Goal: Task Accomplishment & Management: Manage account settings

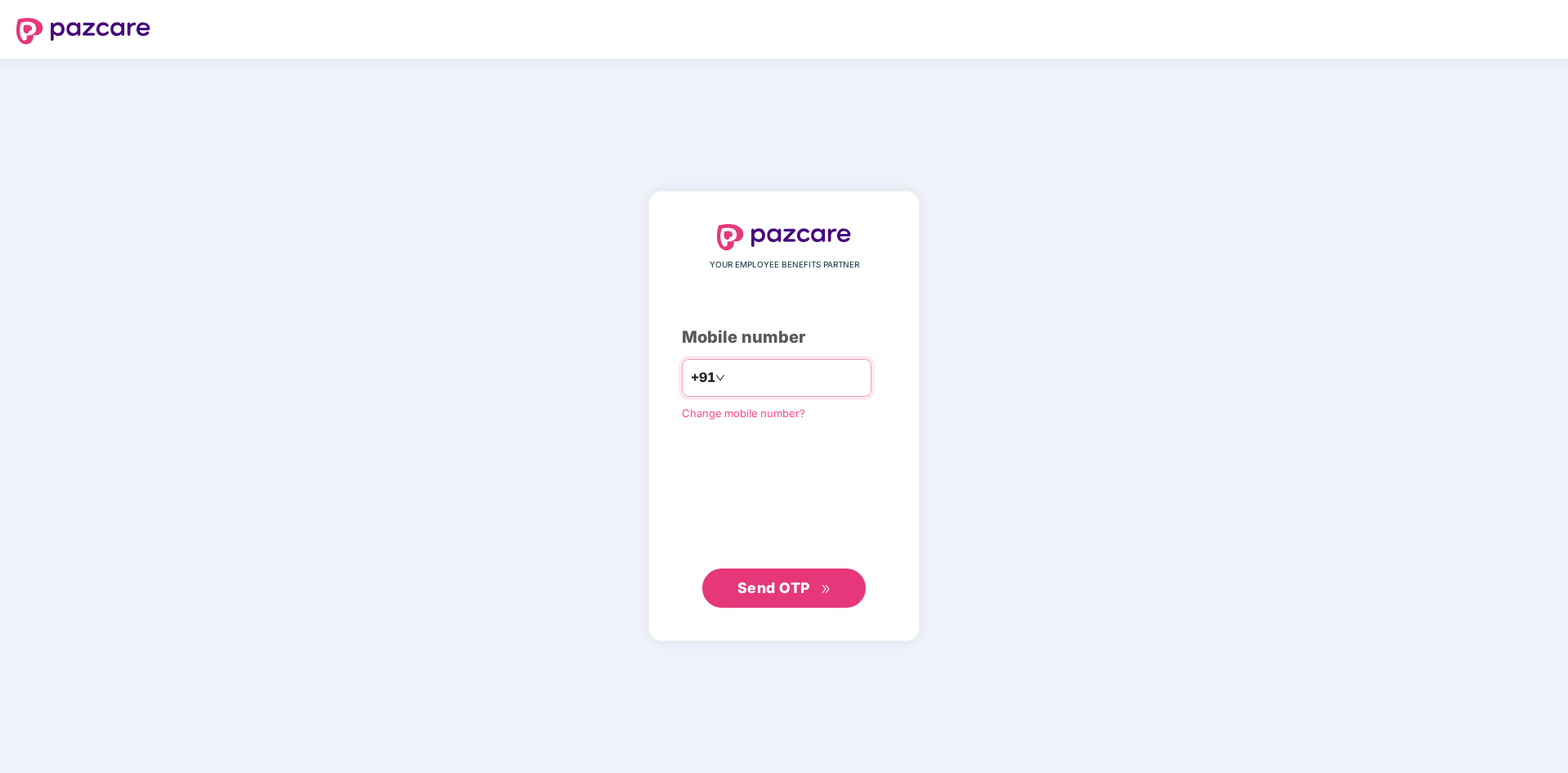
click at [756, 378] on input "number" at bounding box center [796, 377] width 134 height 26
type input "**********"
click at [768, 591] on span "Send OTP" at bounding box center [774, 587] width 72 height 17
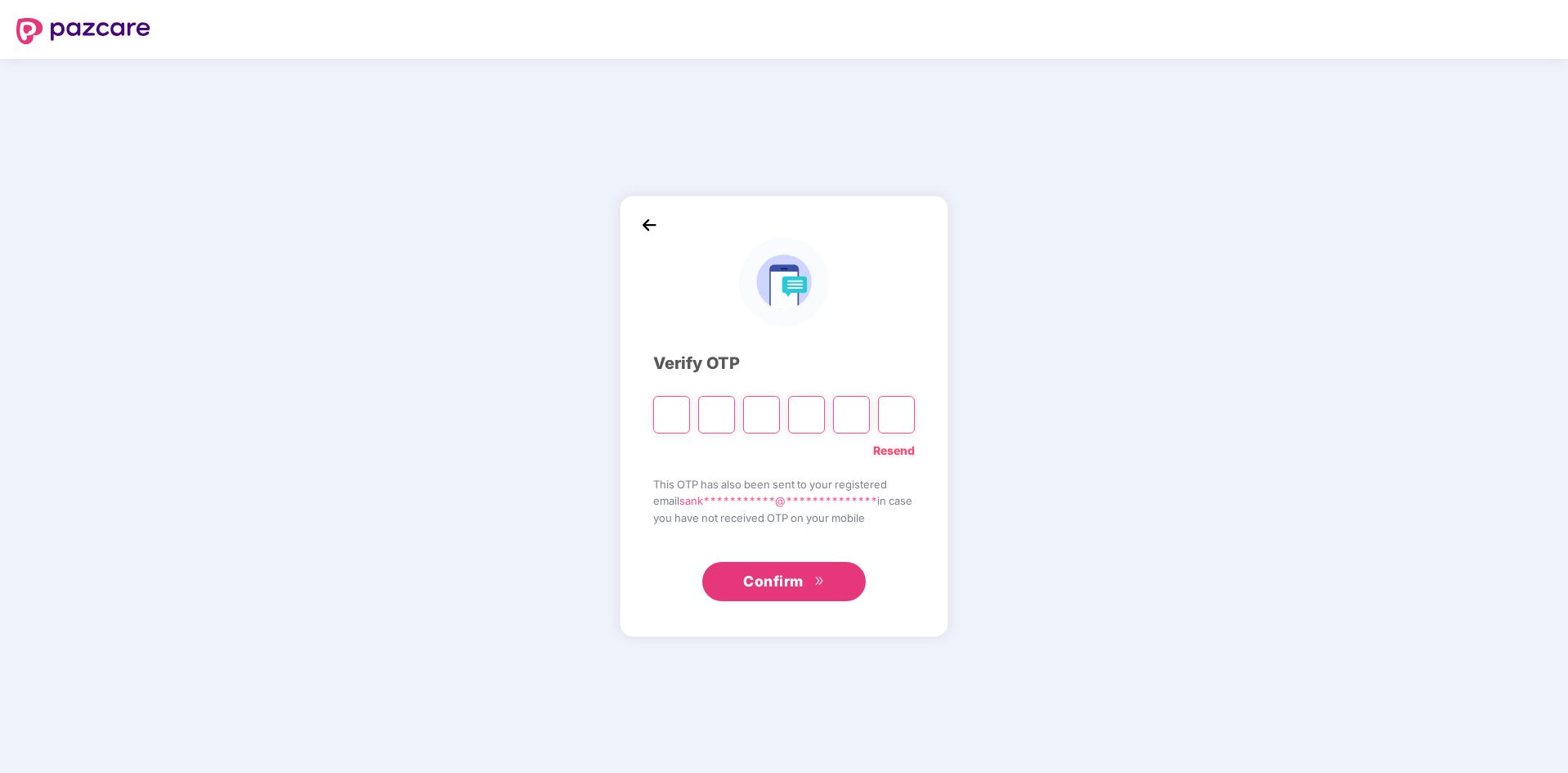
type input "*"
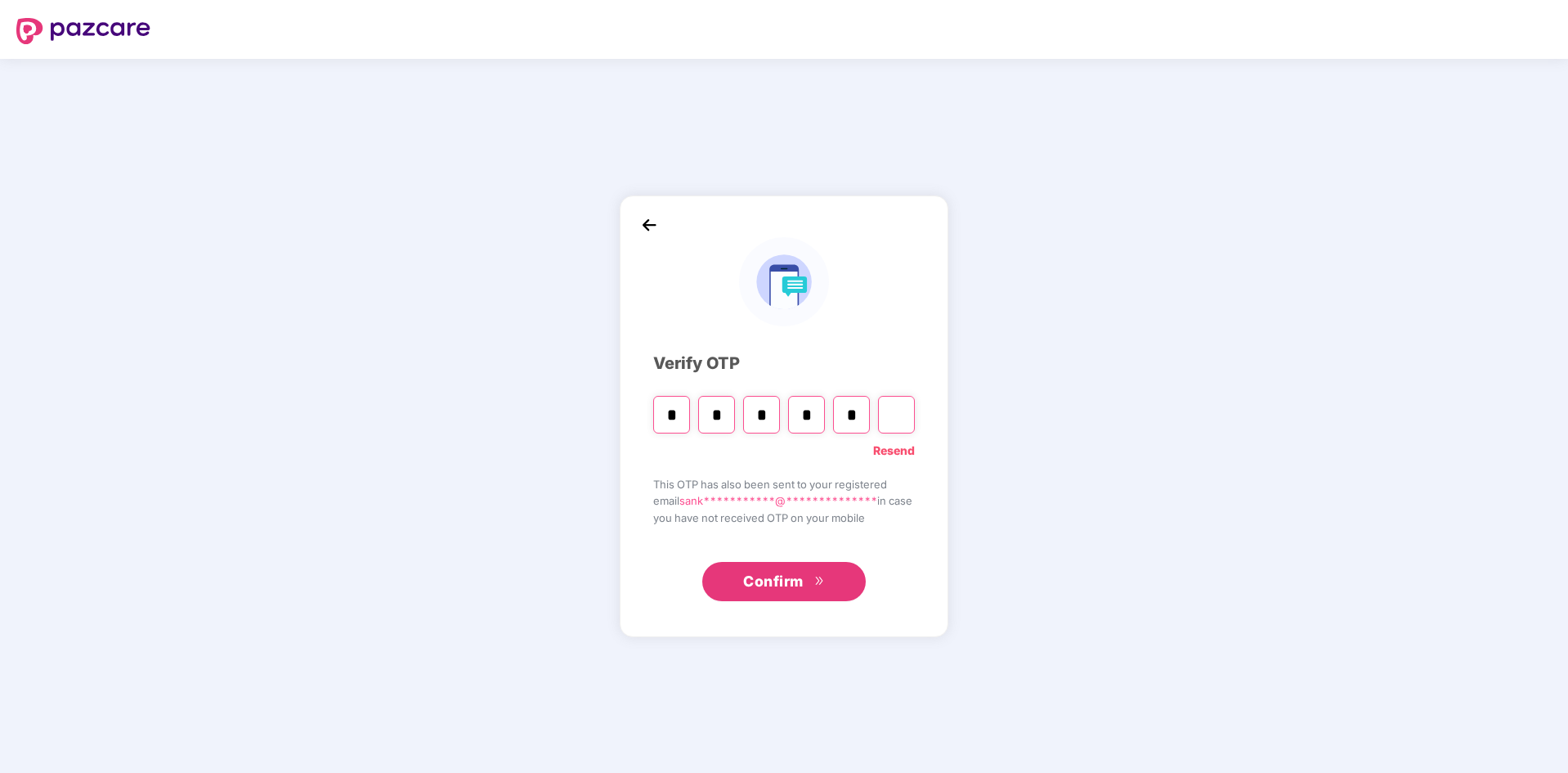
type input "*"
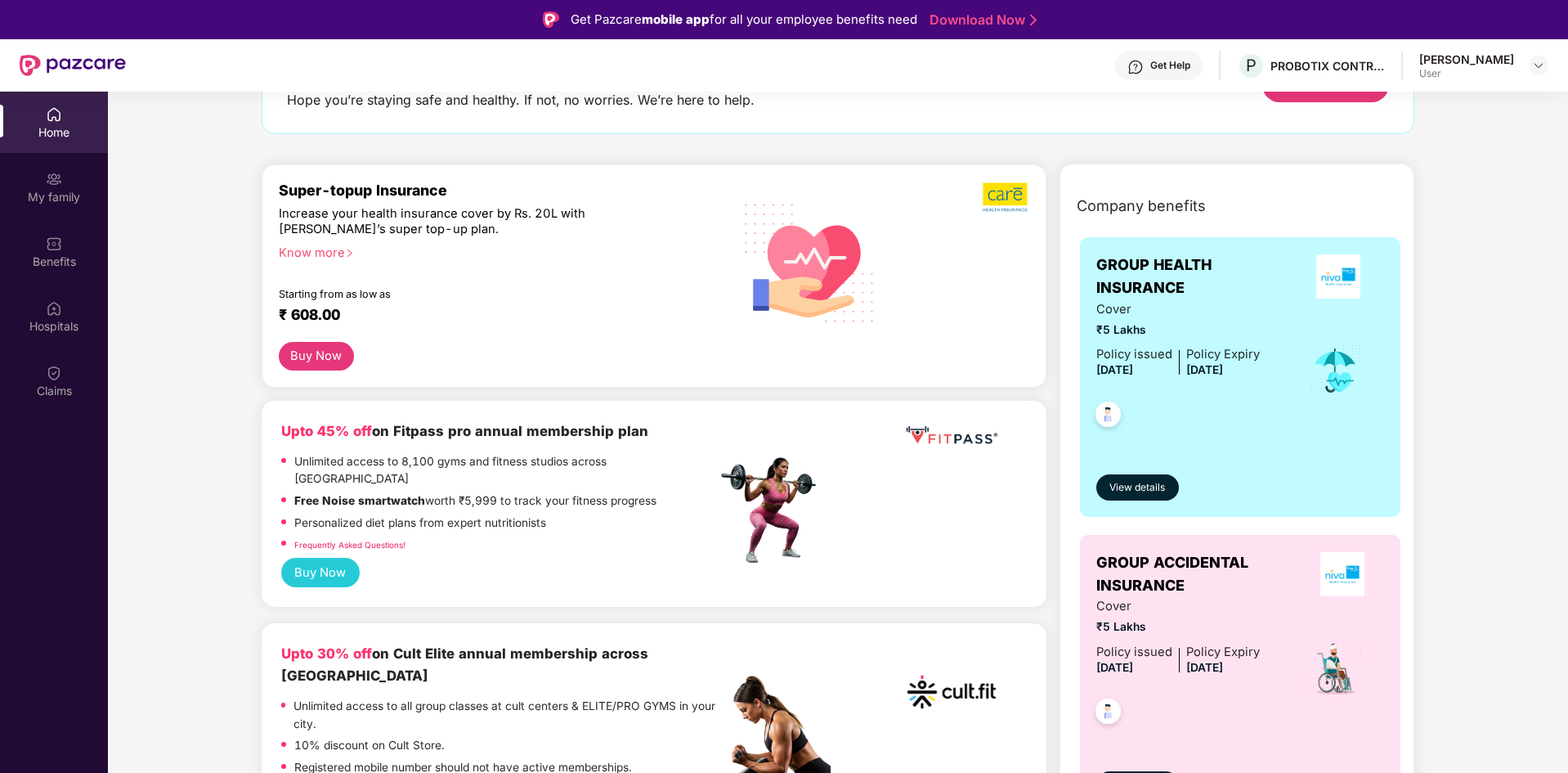
scroll to position [122, 0]
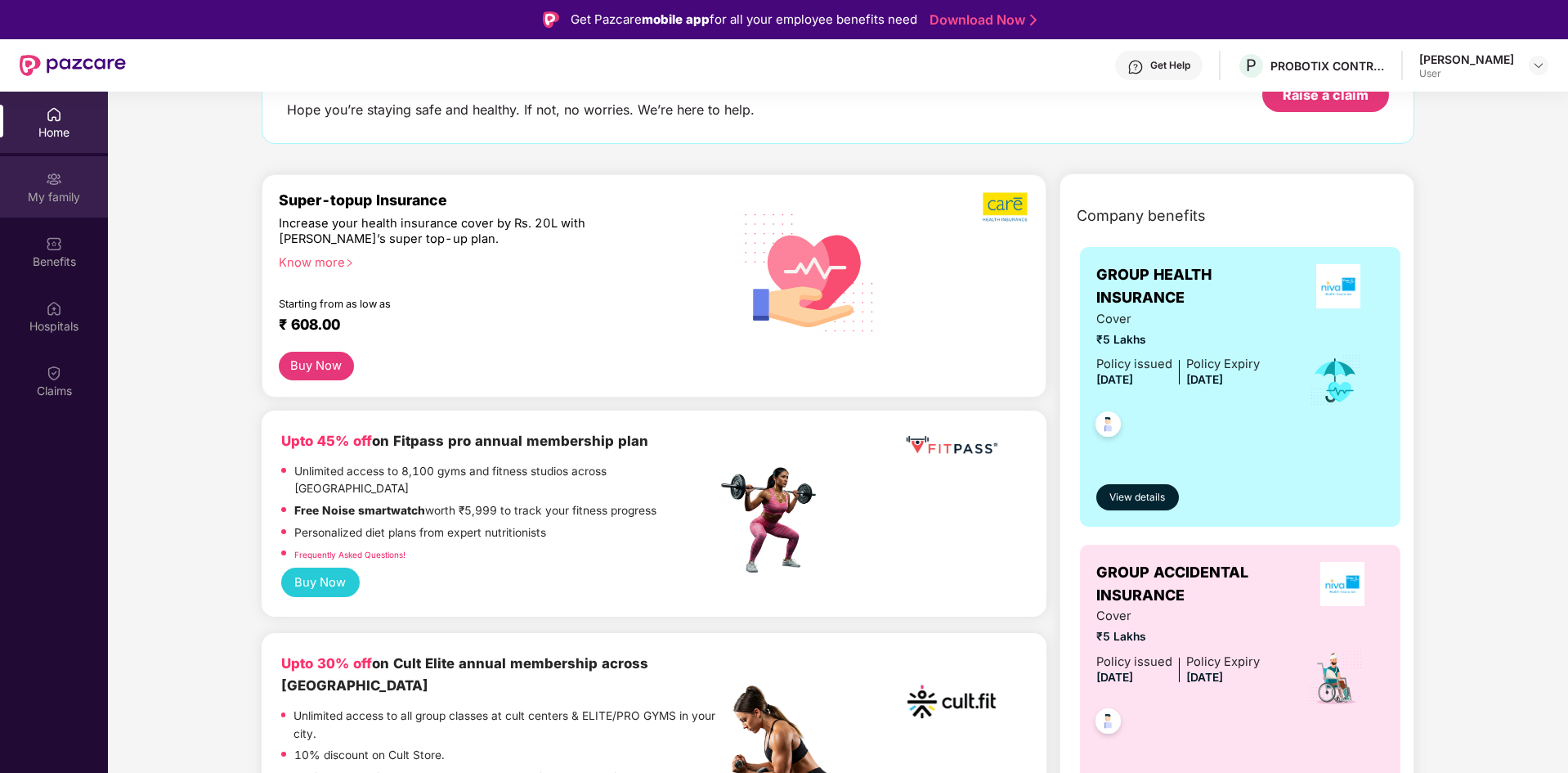
click at [53, 186] on img at bounding box center [53, 178] width 16 height 16
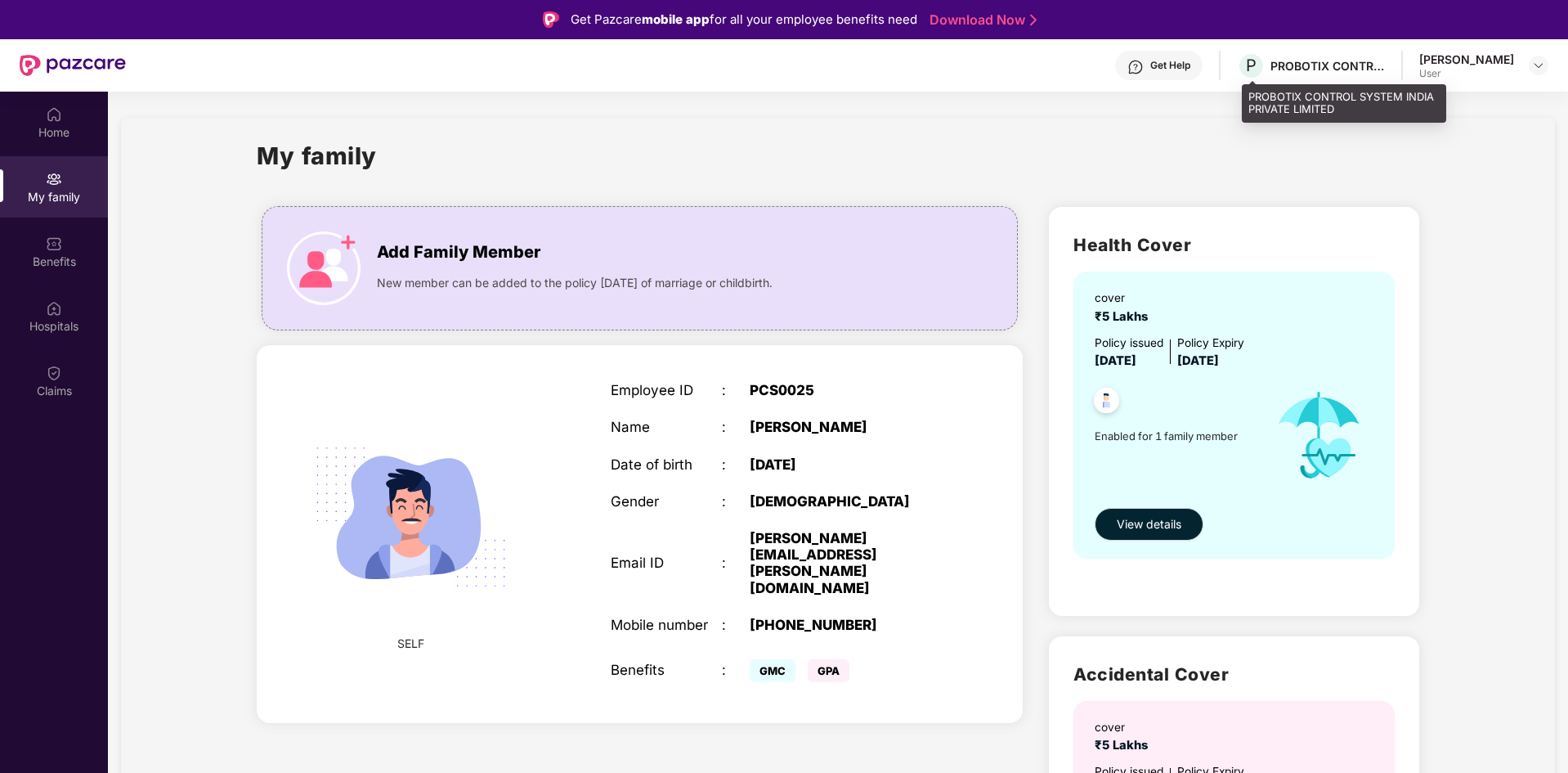
click at [1349, 67] on div "PROBOTIX CONTROL SYSTEM INDIA PRIVATE LIMITED" at bounding box center [1328, 65] width 115 height 16
click at [1453, 67] on div "User" at bounding box center [1467, 73] width 95 height 13
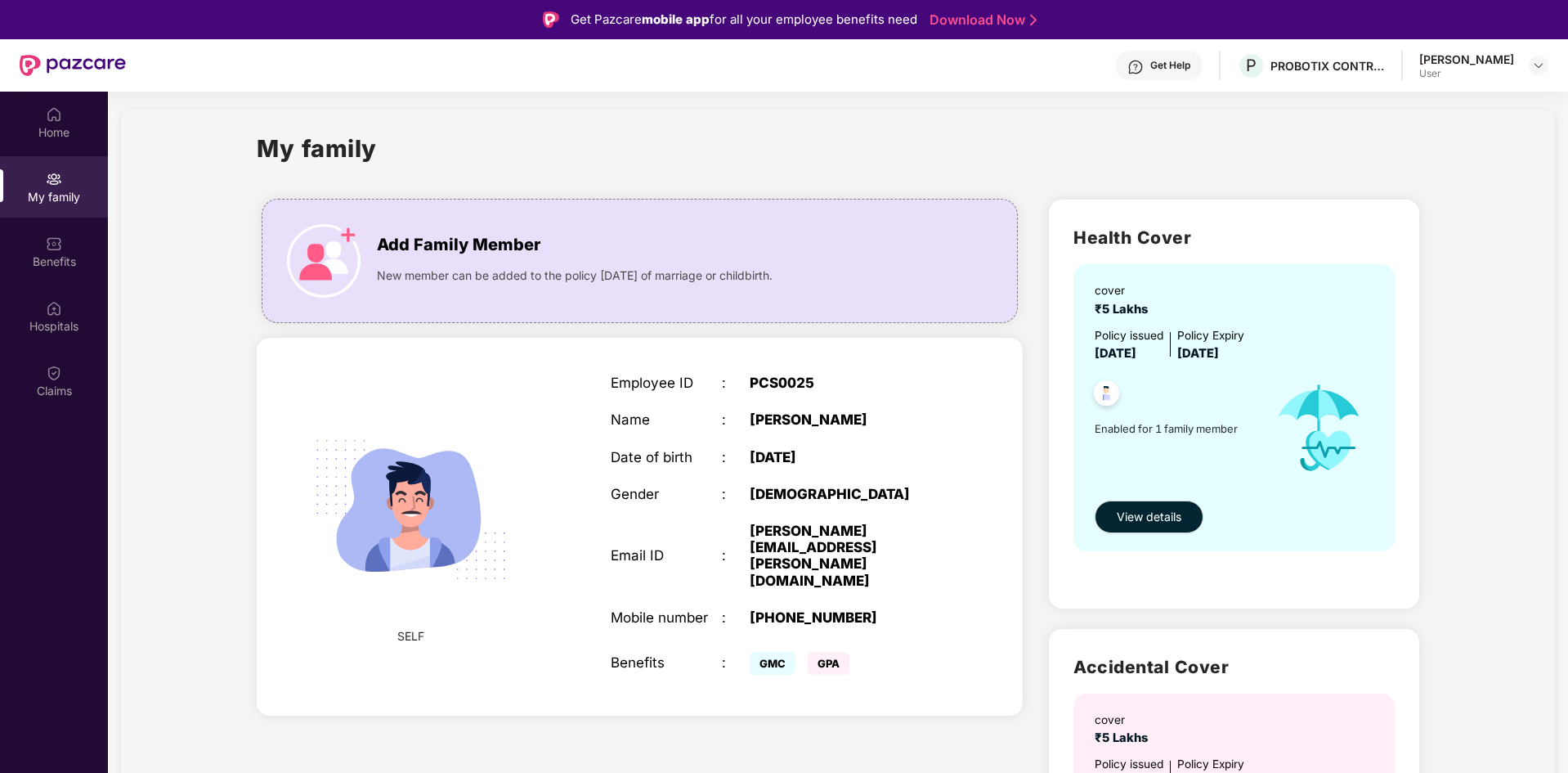
scroll to position [8, 0]
click at [1170, 514] on span "View details" at bounding box center [1149, 515] width 65 height 18
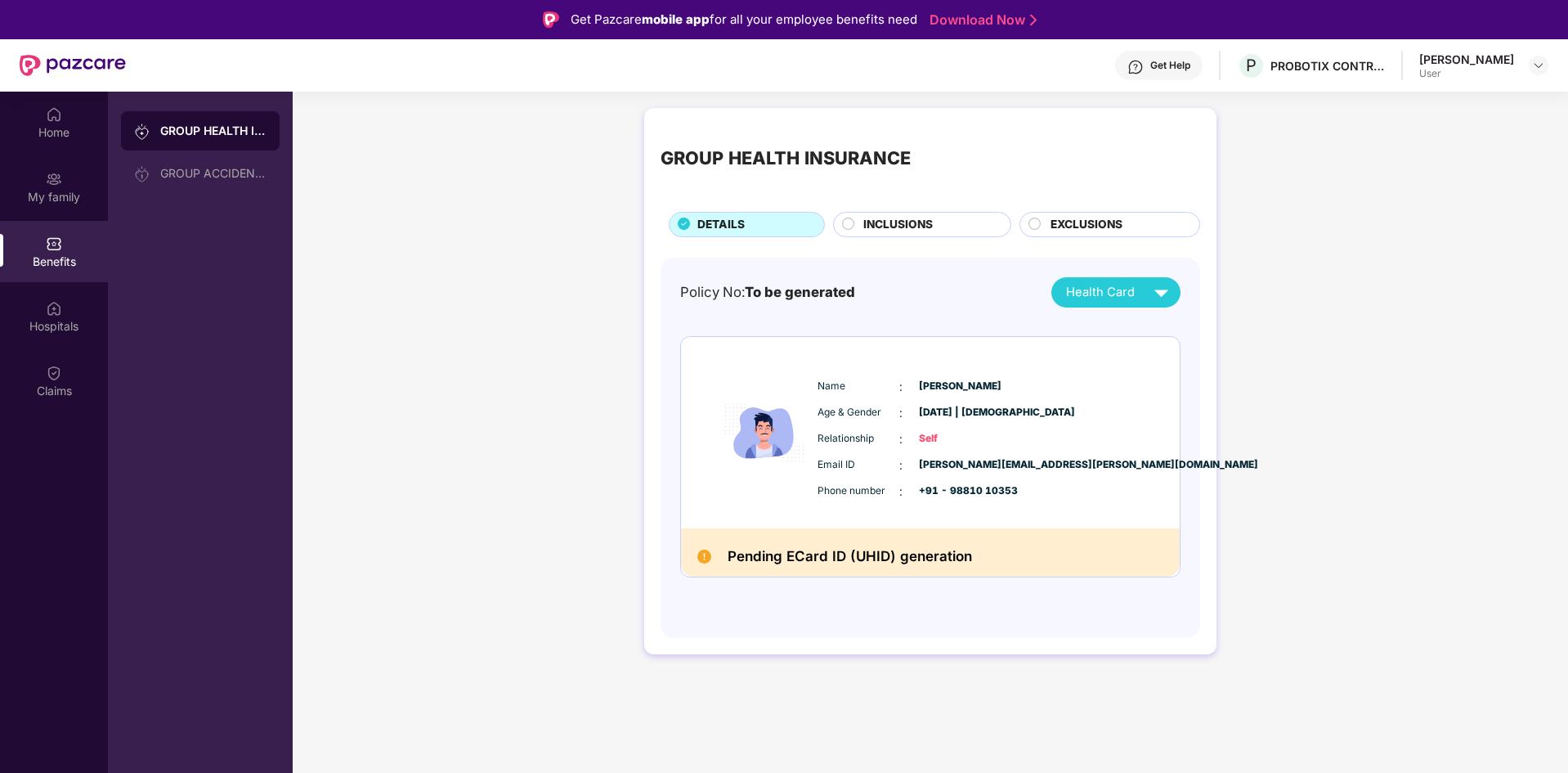
click at [922, 229] on span "INCLUSIONS" at bounding box center [898, 225] width 70 height 18
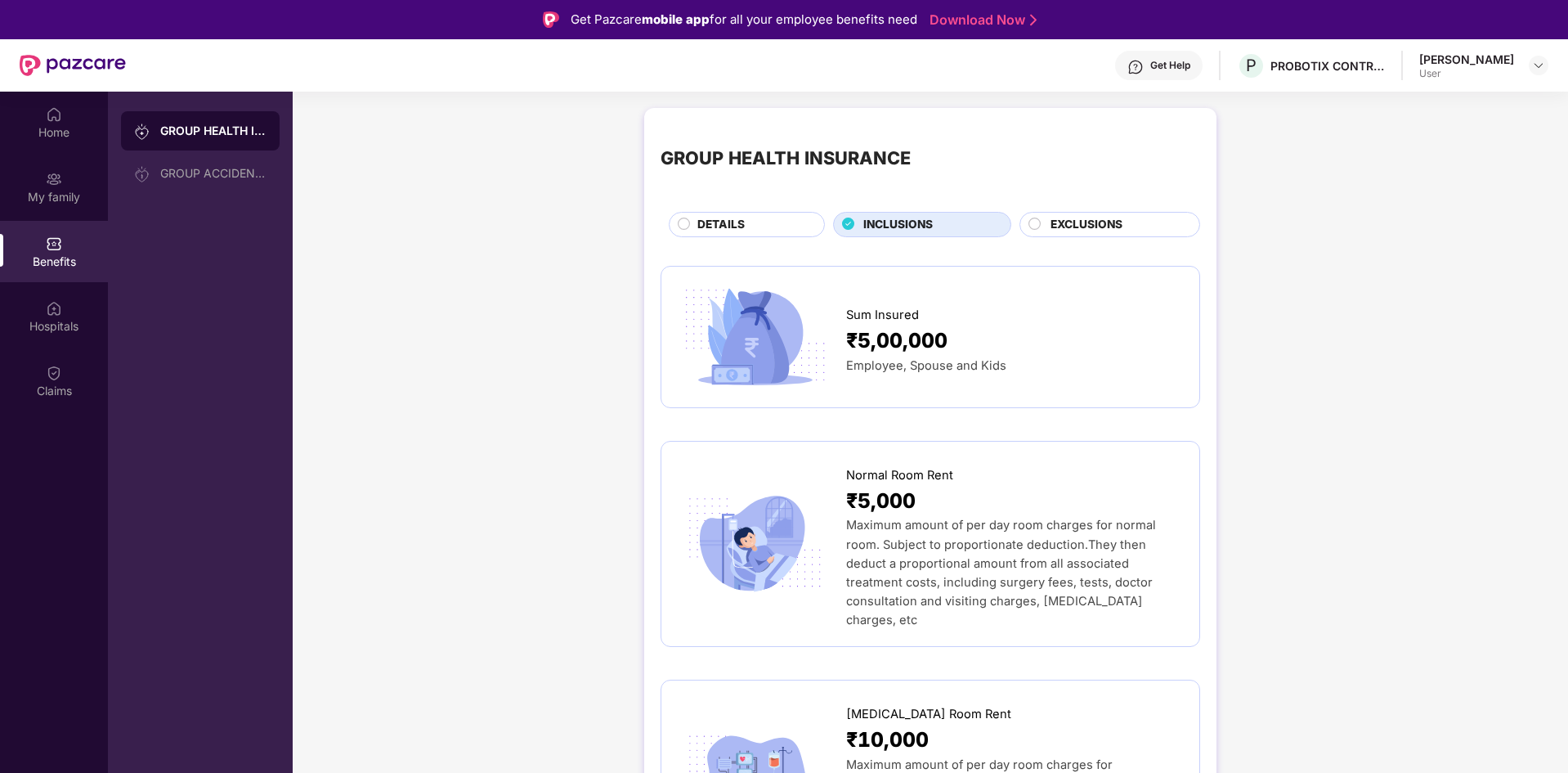
click at [1085, 226] on span "EXCLUSIONS" at bounding box center [1087, 225] width 72 height 18
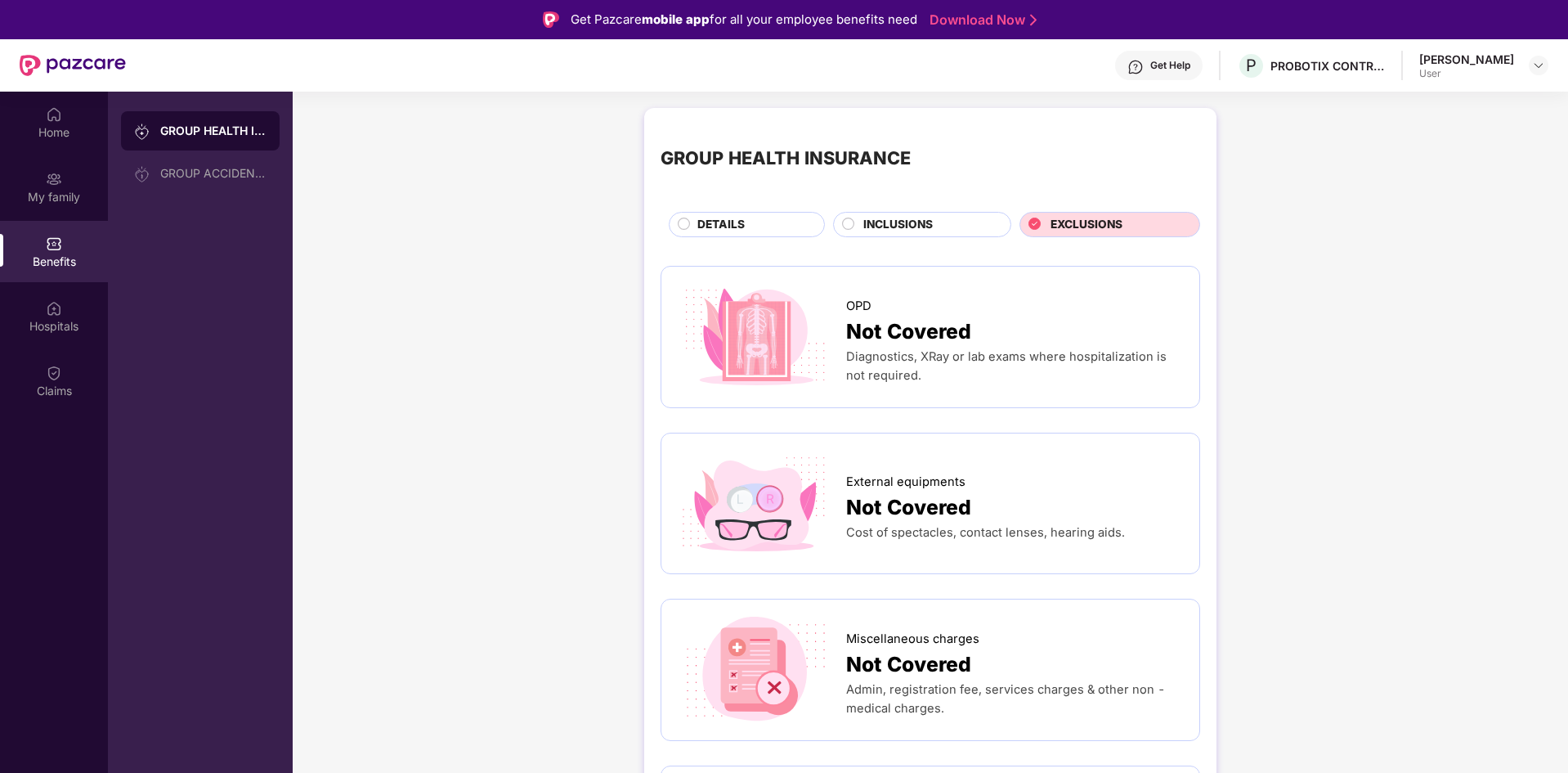
click at [905, 224] on span "INCLUSIONS" at bounding box center [898, 225] width 70 height 18
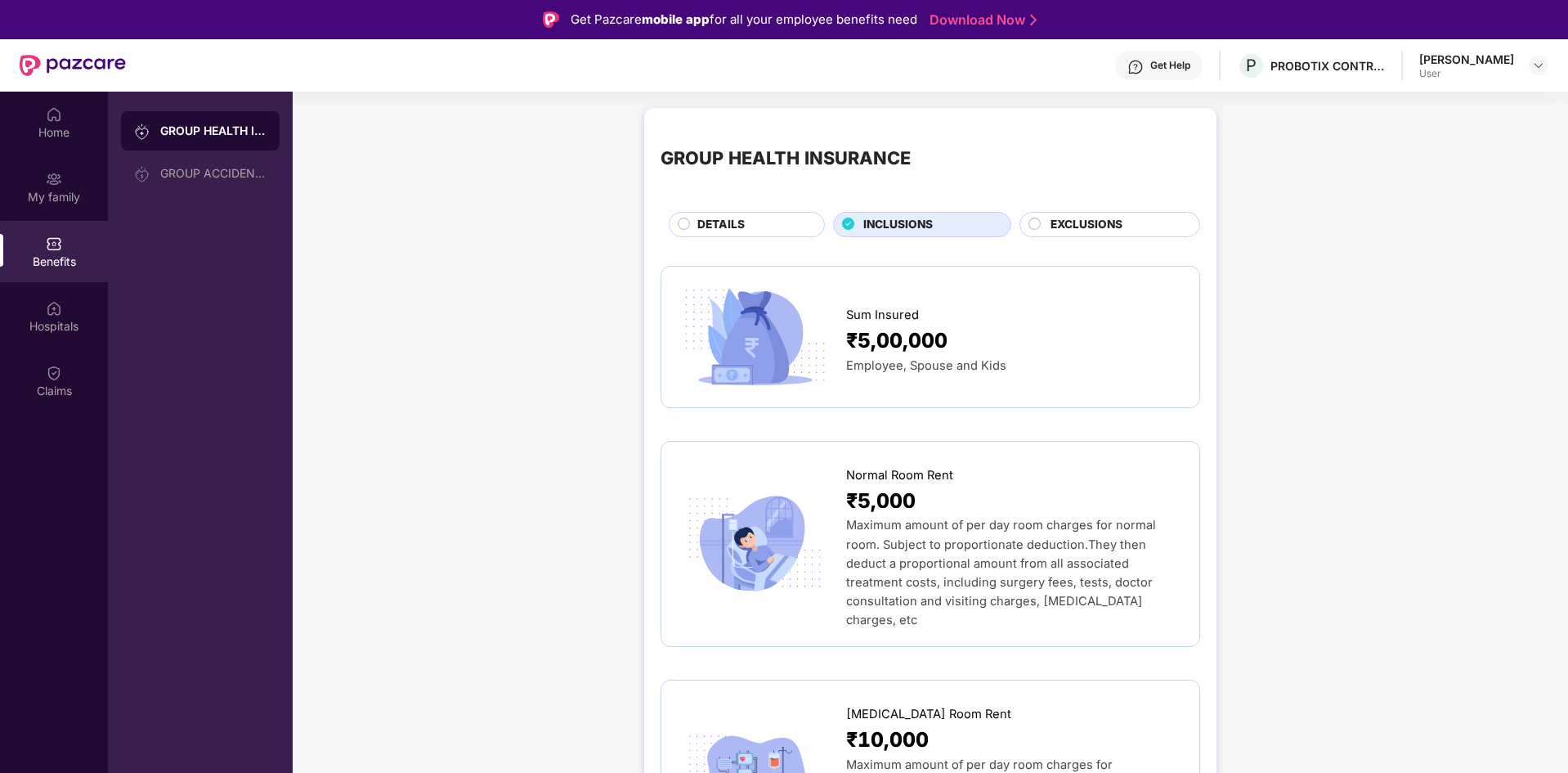
click at [719, 213] on div "DETAILS" at bounding box center [746, 224] width 156 height 25
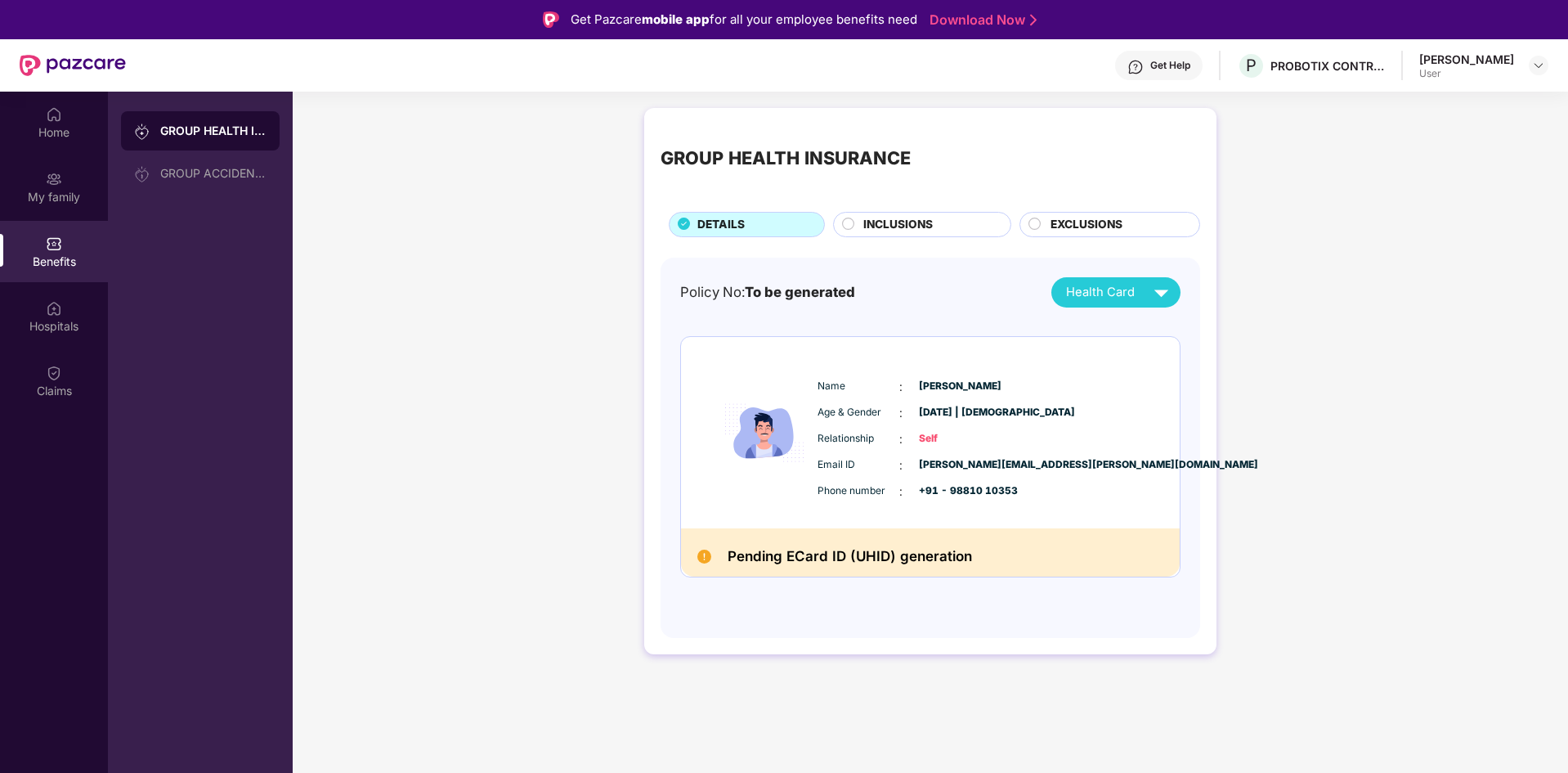
click at [907, 554] on h2 "Pending ECard ID (UHID) generation" at bounding box center [850, 557] width 245 height 24
click at [768, 556] on h2 "Pending ECard ID (UHID) generation" at bounding box center [850, 557] width 245 height 24
click at [1022, 562] on div "Pending ECard ID (UHID) generation" at bounding box center [930, 552] width 499 height 48
click at [1117, 287] on span "Health Card" at bounding box center [1101, 292] width 69 height 19
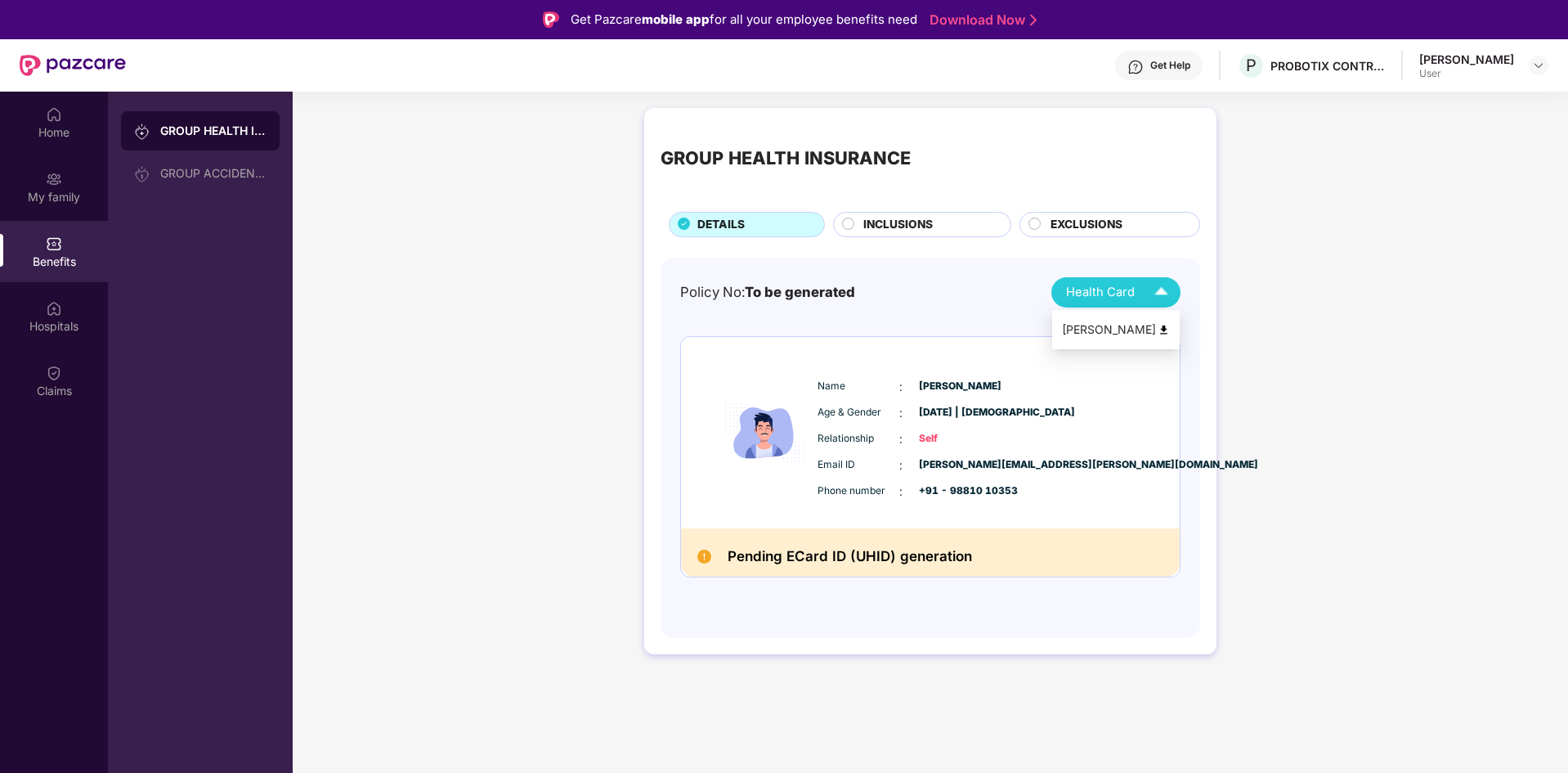
click at [1108, 328] on div "[PERSON_NAME]" at bounding box center [1116, 329] width 108 height 18
click at [184, 183] on div "GROUP ACCIDENTAL INSURANCE" at bounding box center [200, 173] width 159 height 40
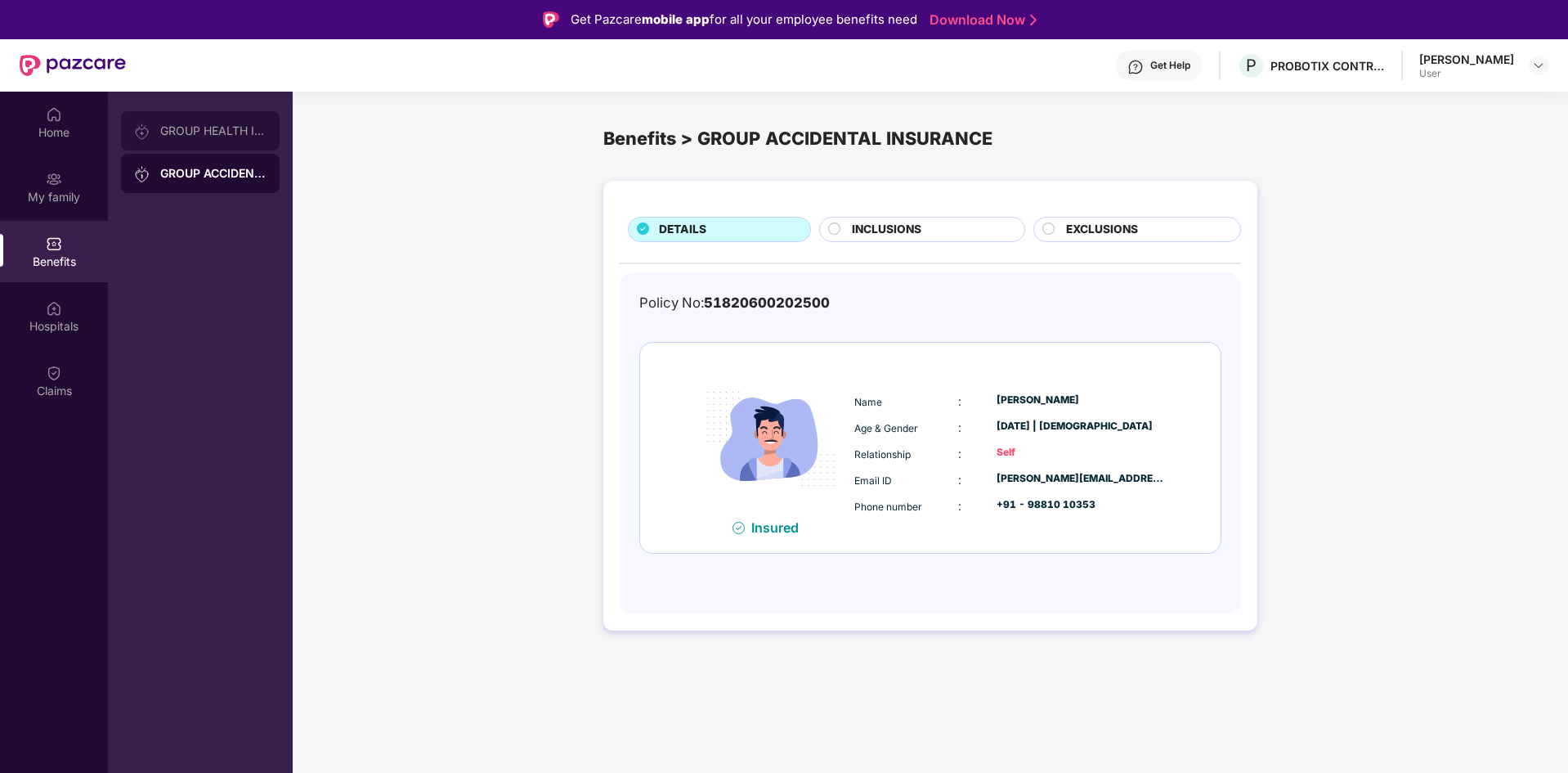
click at [170, 143] on div "GROUP HEALTH INSURANCE" at bounding box center [200, 131] width 159 height 40
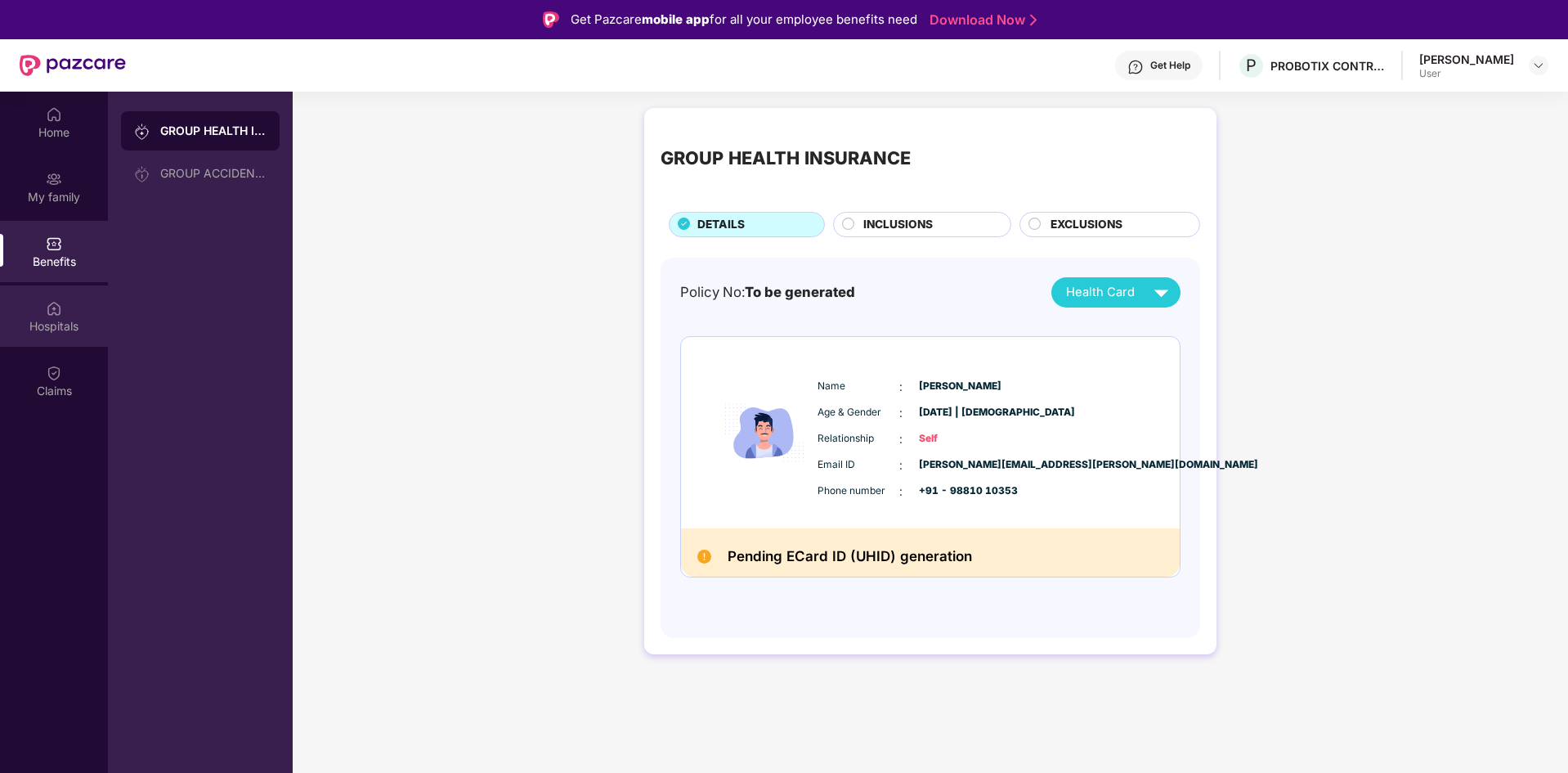
click at [56, 308] on img at bounding box center [53, 308] width 16 height 16
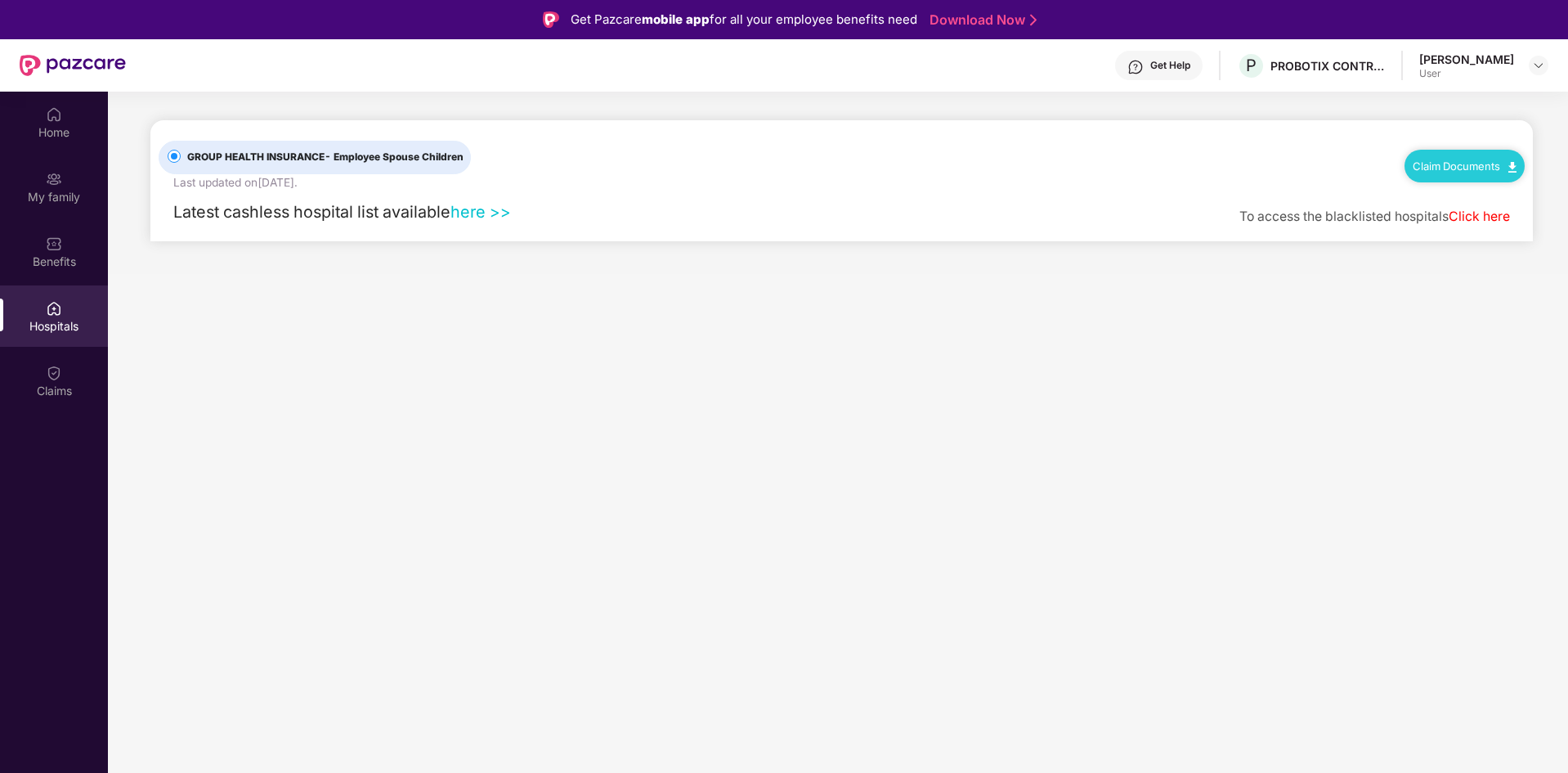
click at [482, 213] on link "here >>" at bounding box center [481, 211] width 60 height 20
click at [41, 381] on div "Claims" at bounding box center [53, 380] width 108 height 61
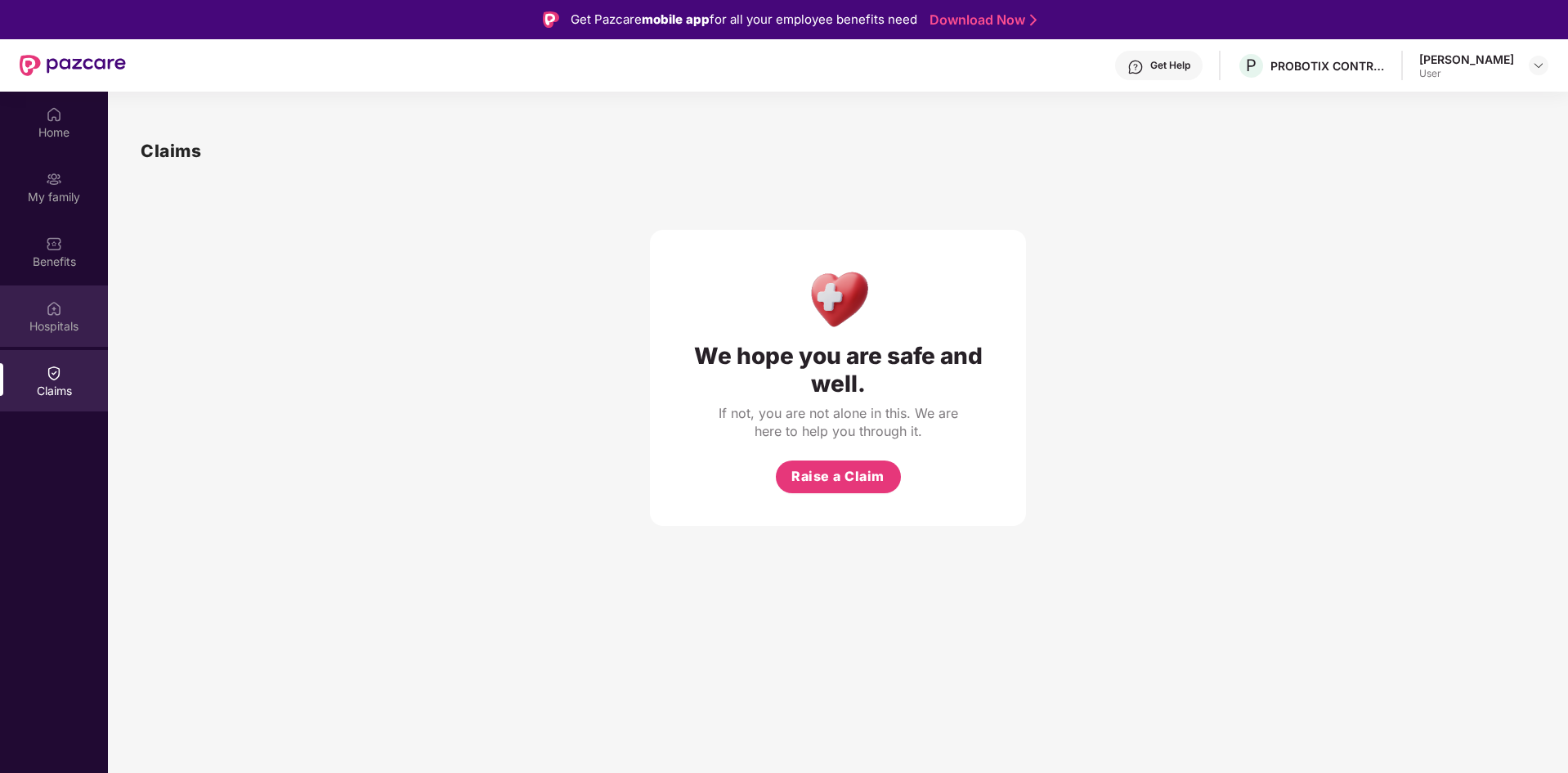
click at [53, 318] on div "Hospitals" at bounding box center [53, 326] width 108 height 16
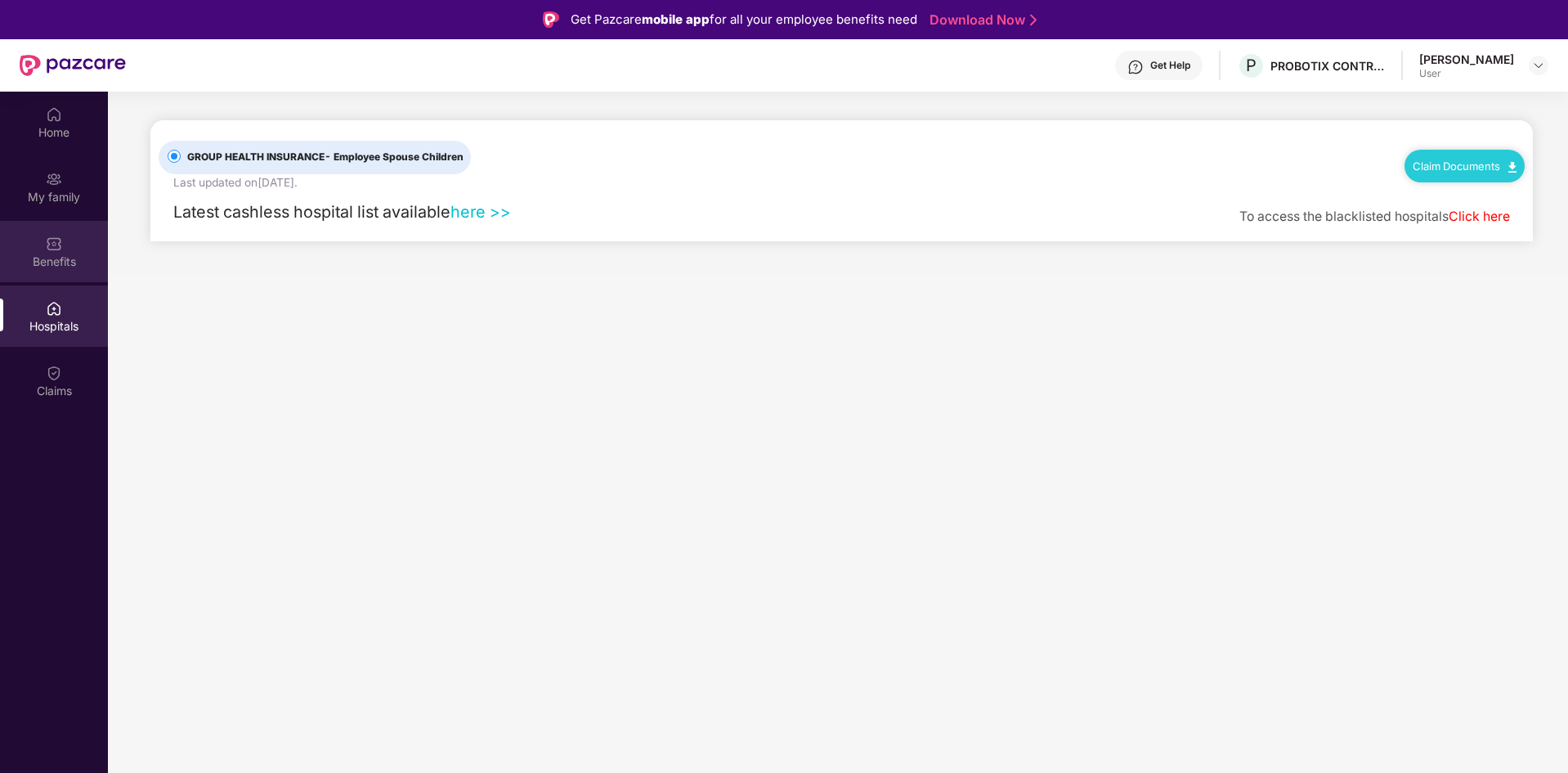
click at [60, 253] on div "Benefits" at bounding box center [53, 261] width 108 height 16
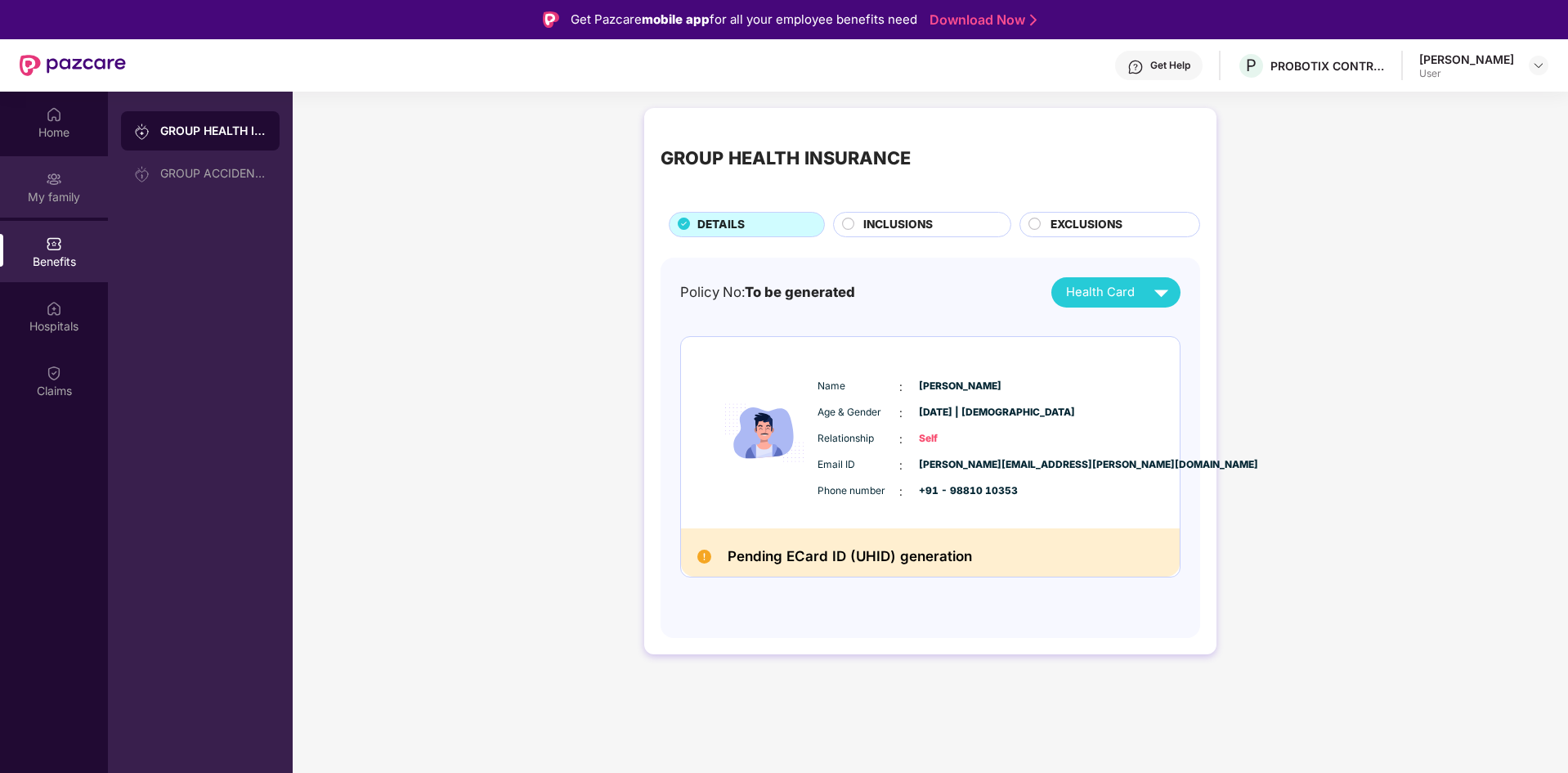
click at [65, 178] on div "My family" at bounding box center [53, 186] width 108 height 61
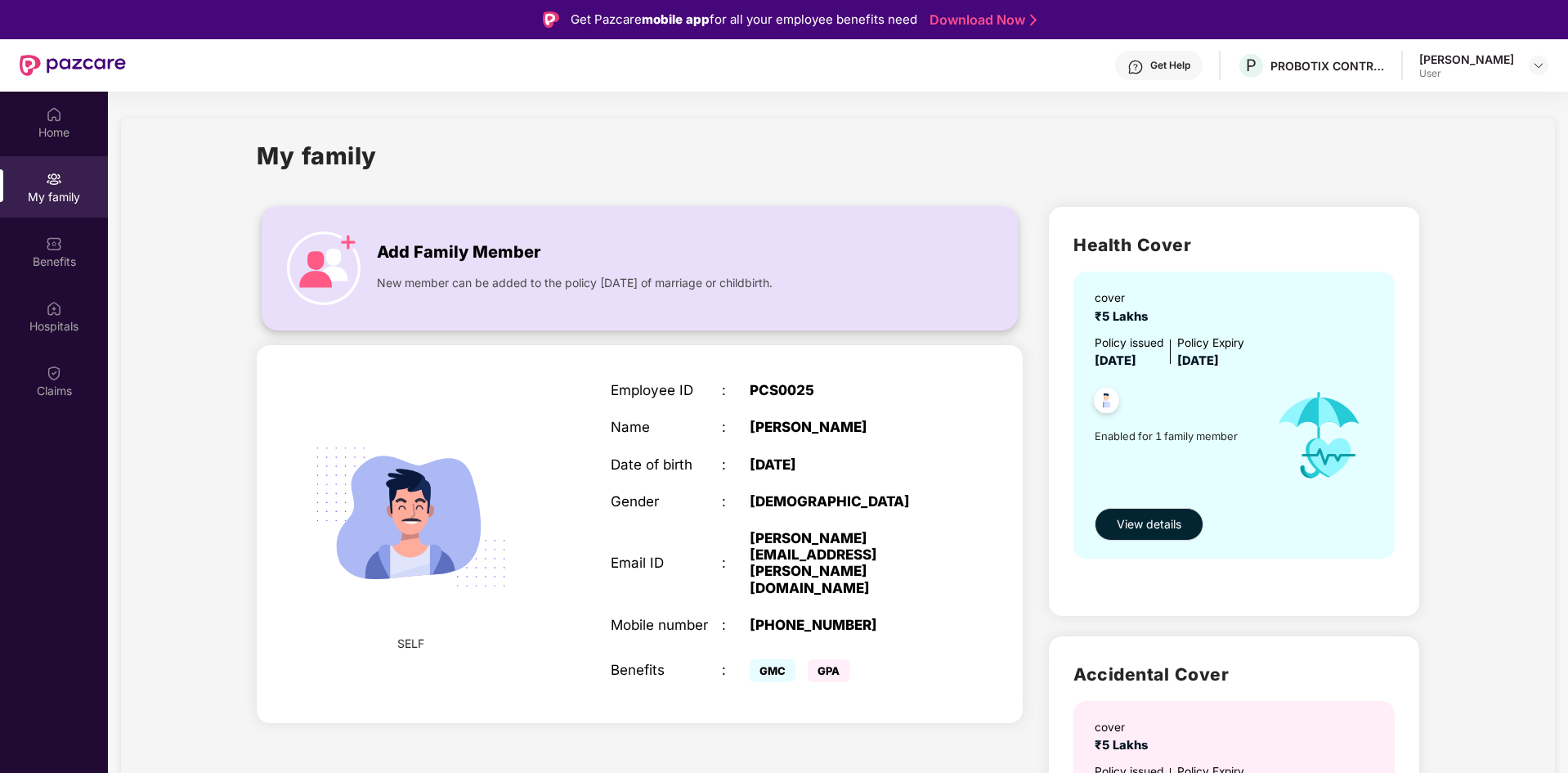
click at [556, 276] on span "New member can be added to the policy [DATE] of marriage or childbirth." at bounding box center [575, 283] width 395 height 18
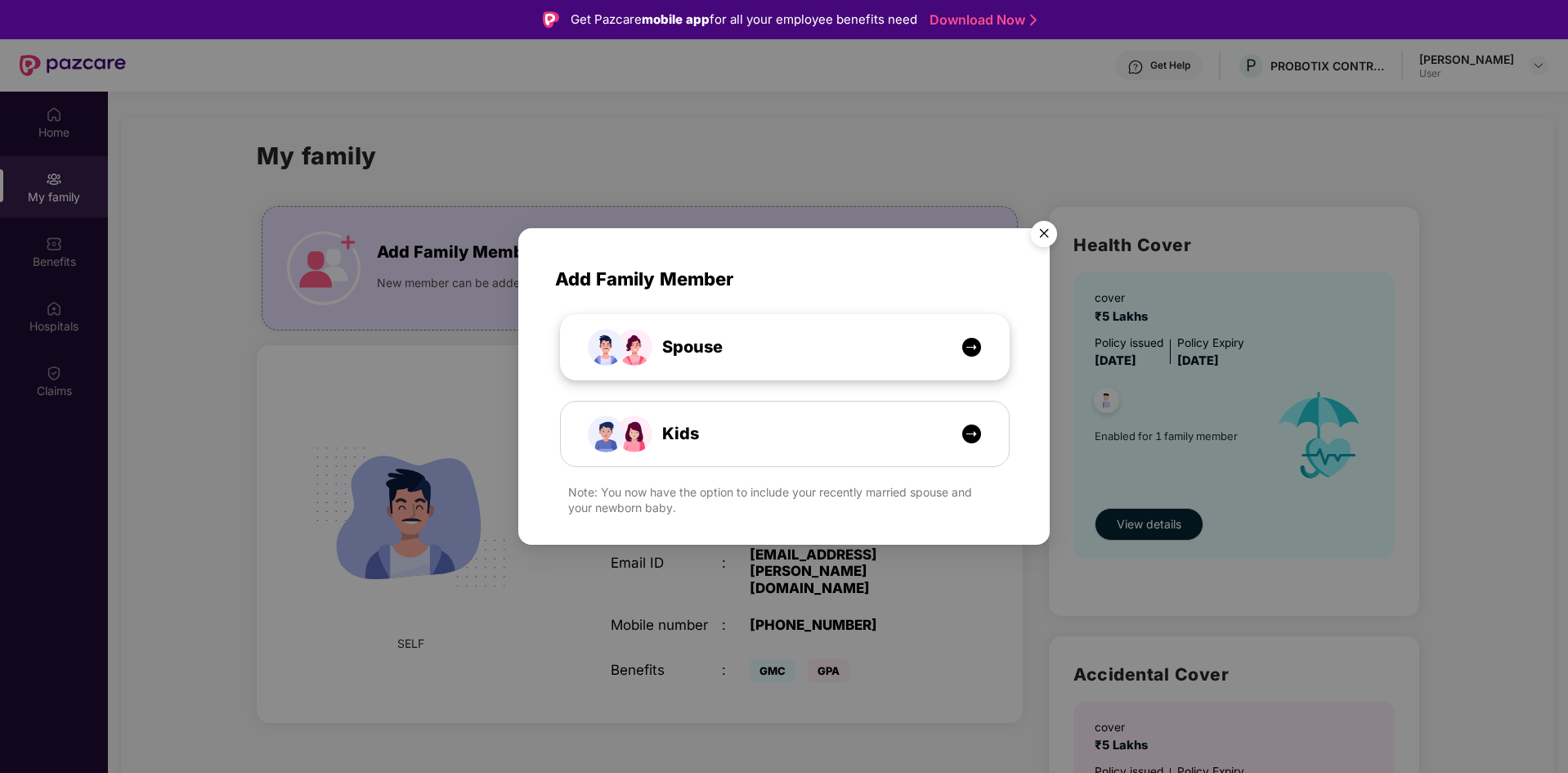
click at [802, 354] on div "Spouse" at bounding box center [793, 346] width 336 height 25
select select "****"
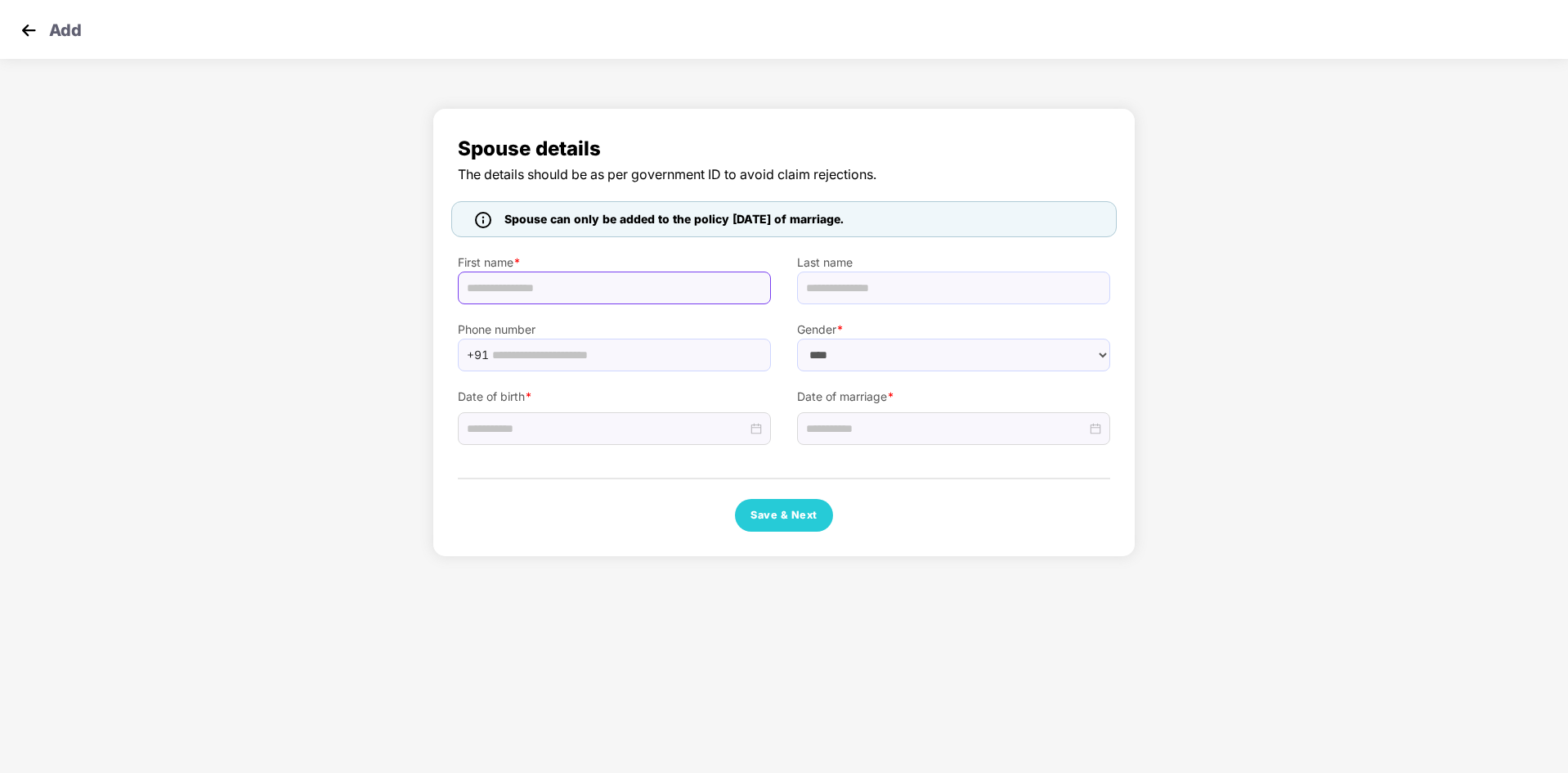
click at [630, 292] on input "text" at bounding box center [615, 288] width 314 height 33
click at [828, 297] on input "text" at bounding box center [954, 288] width 314 height 33
click at [682, 362] on input "text" at bounding box center [626, 355] width 269 height 24
click at [842, 365] on select "****** **** ******" at bounding box center [954, 355] width 314 height 33
click at [730, 422] on input at bounding box center [607, 428] width 281 height 18
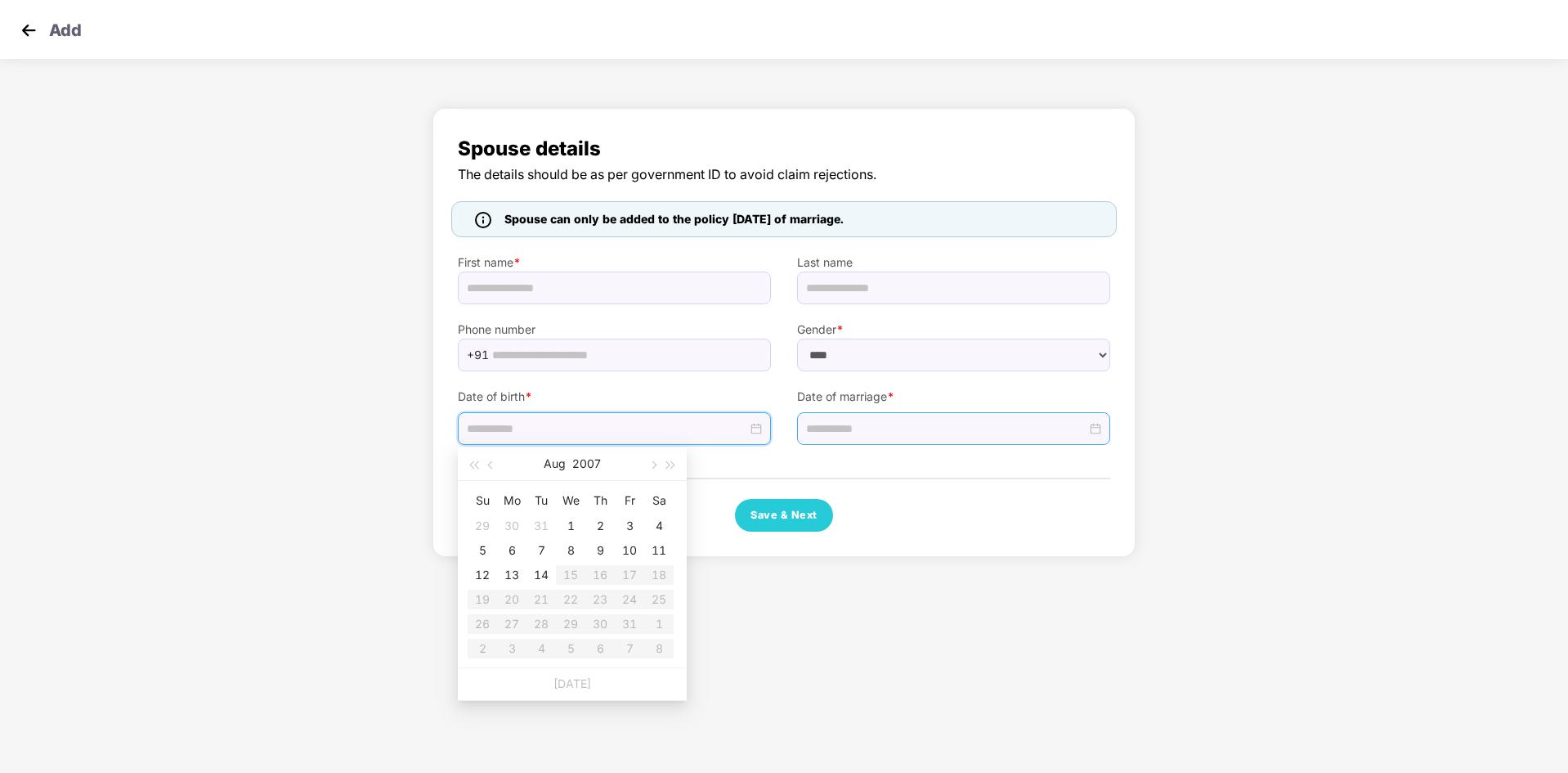
click at [860, 435] on input at bounding box center [947, 428] width 281 height 18
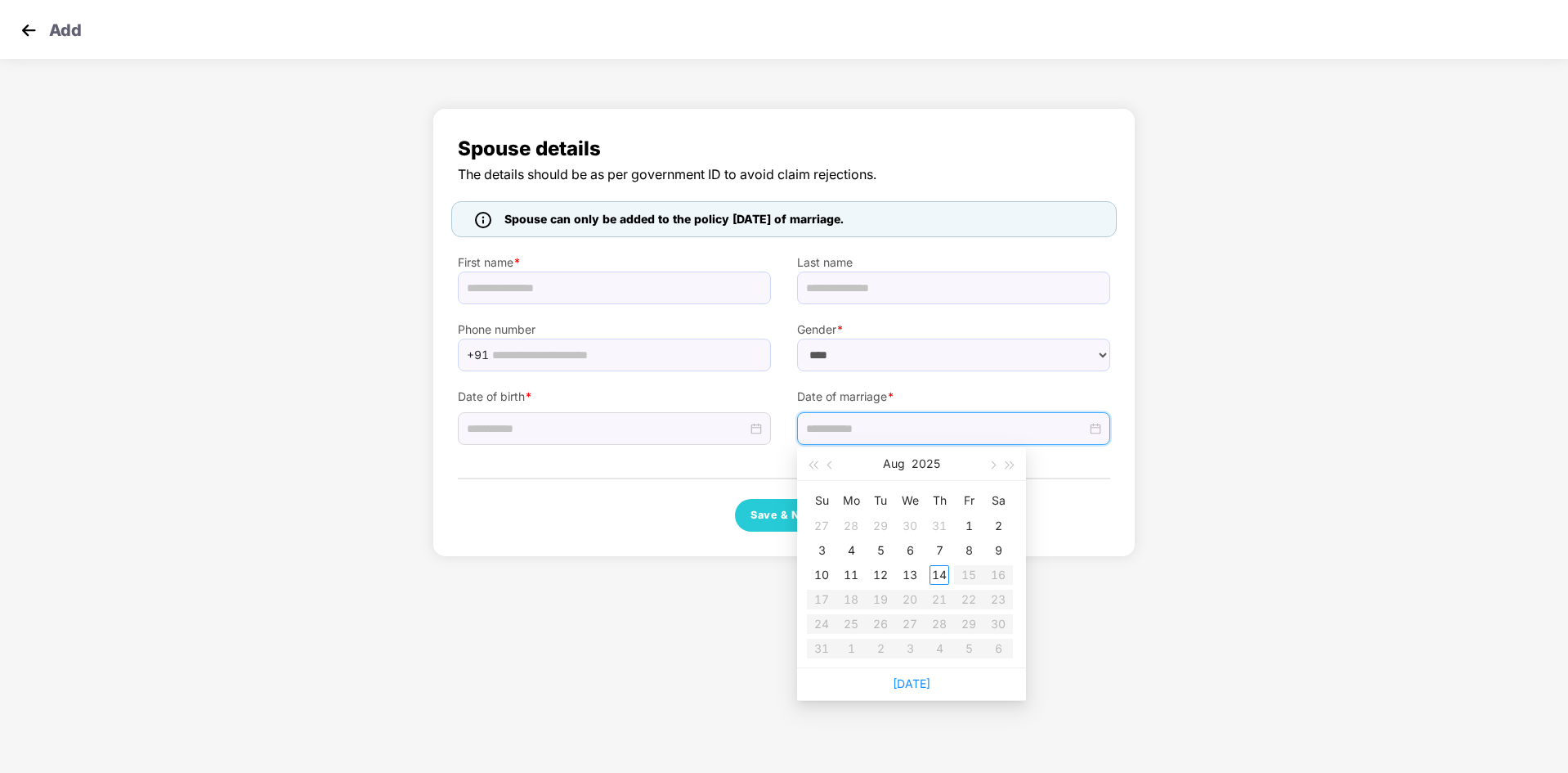
type input "**********"
click at [1168, 587] on body "Add Spouse details The details should be as per government ID to avoid claim re…" at bounding box center [784, 386] width 1568 height 773
click at [330, 155] on div "Spouse details The details should be as per government ID to avoid claim reject…" at bounding box center [784, 337] width 1568 height 474
click at [30, 32] on img at bounding box center [28, 30] width 24 height 24
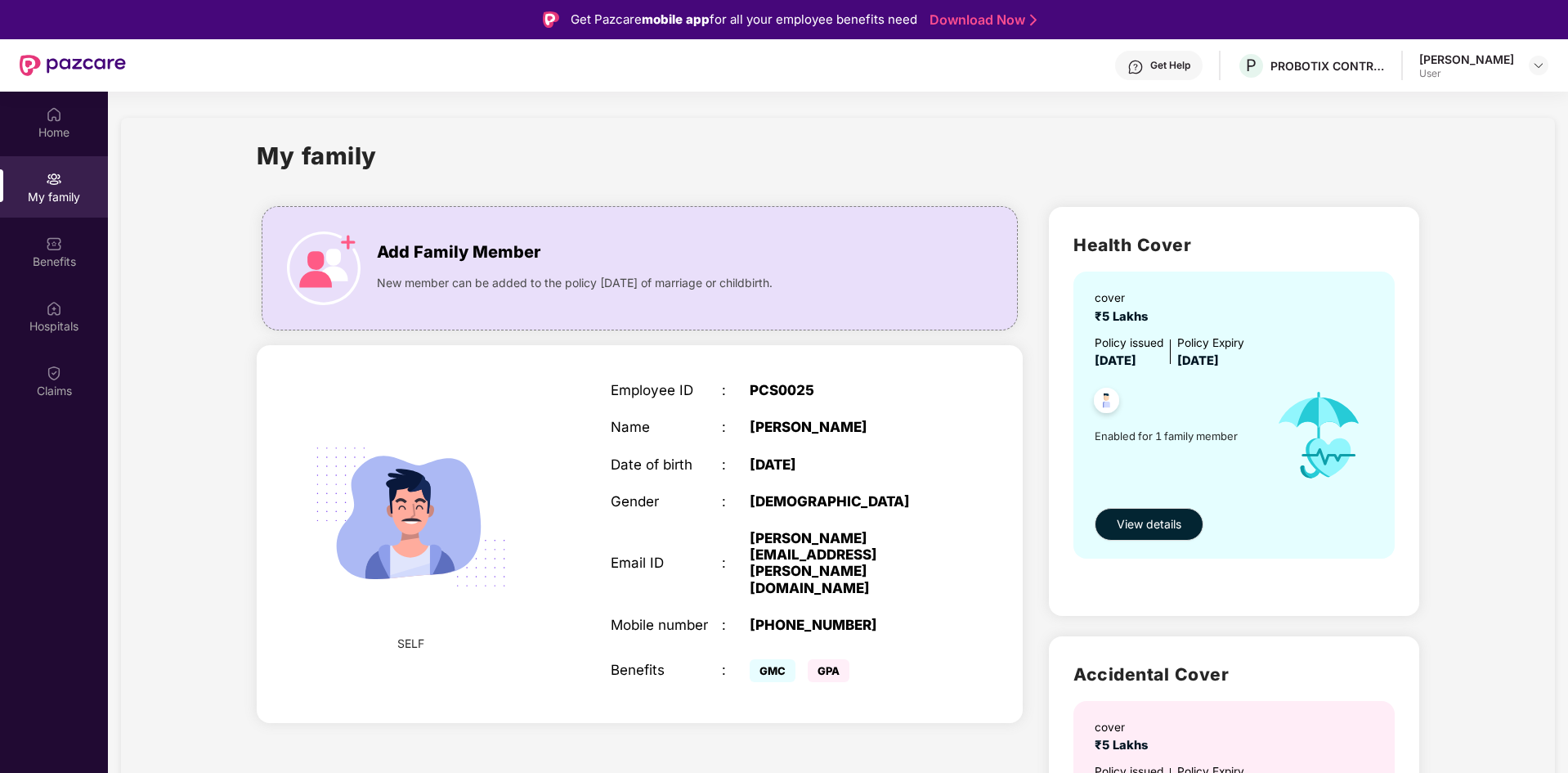
click at [1515, 69] on div "[PERSON_NAME] User" at bounding box center [1484, 65] width 129 height 28
click at [1546, 69] on div at bounding box center [1539, 65] width 20 height 20
click at [1088, 128] on div "My family Add Family Member New member can be added to the policy [DATE] of mar…" at bounding box center [837, 602] width 1434 height 967
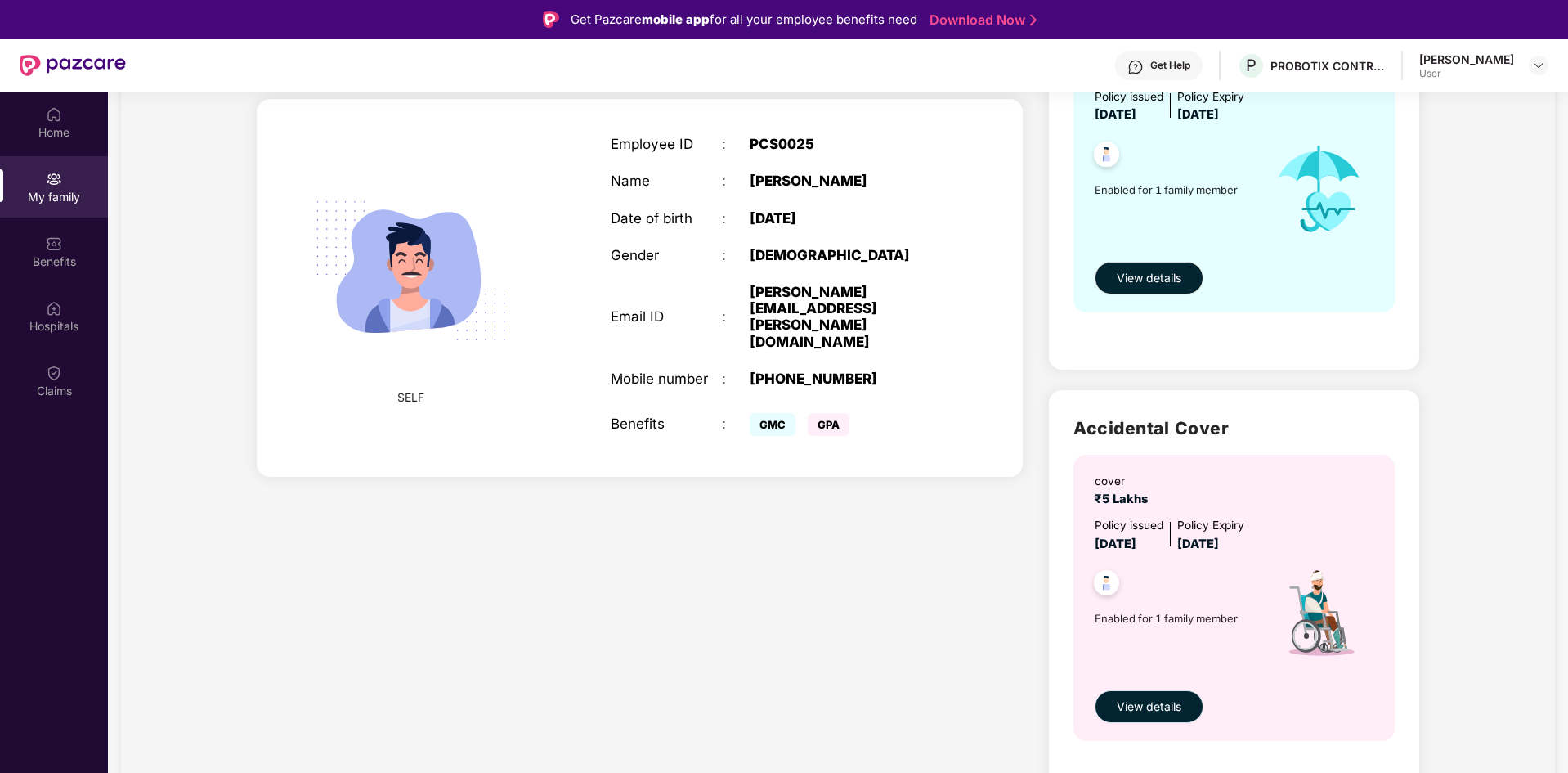
click at [1136, 707] on span "View details" at bounding box center [1149, 707] width 65 height 18
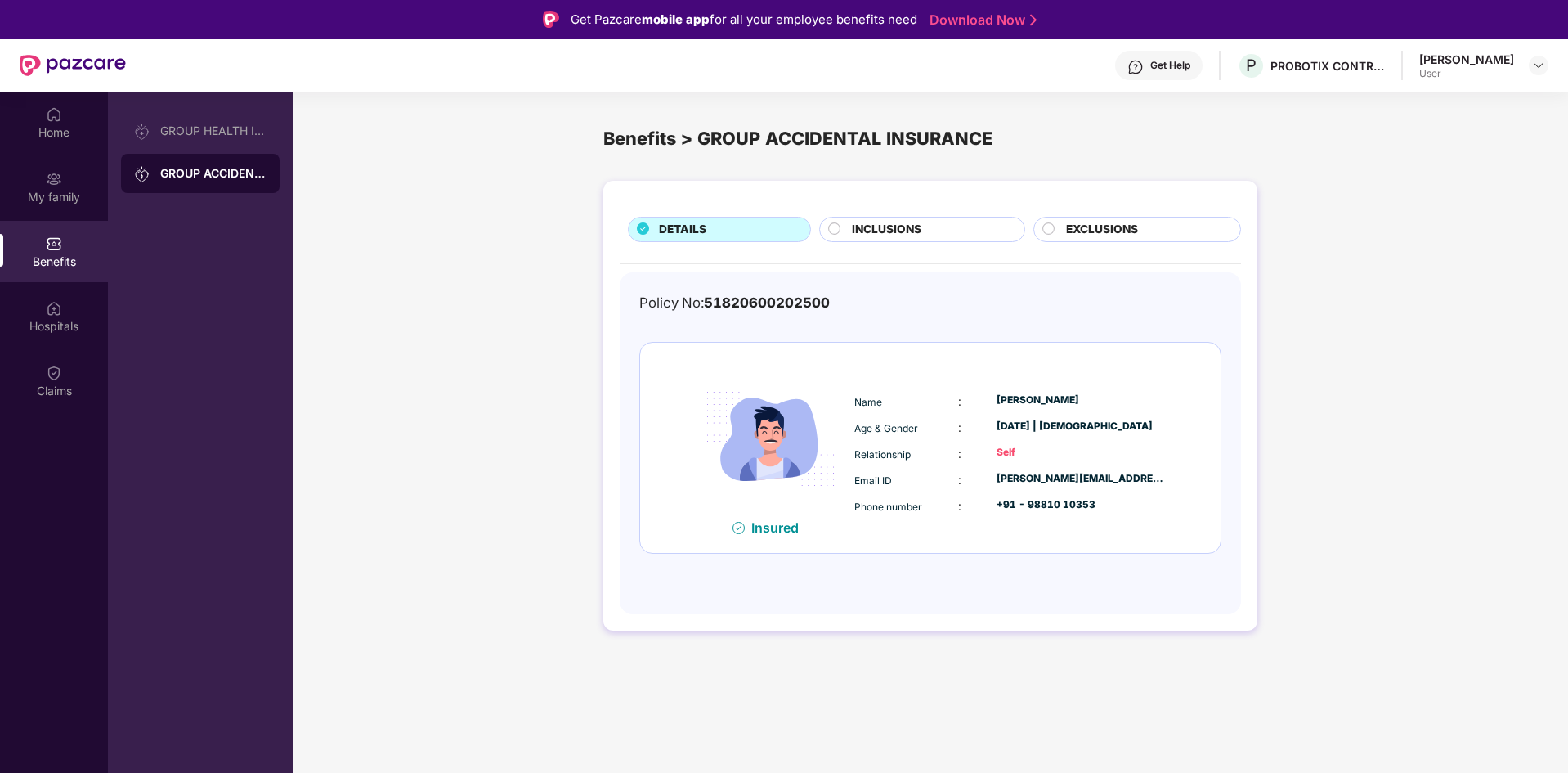
click at [905, 226] on span "INCLUSIONS" at bounding box center [887, 229] width 70 height 18
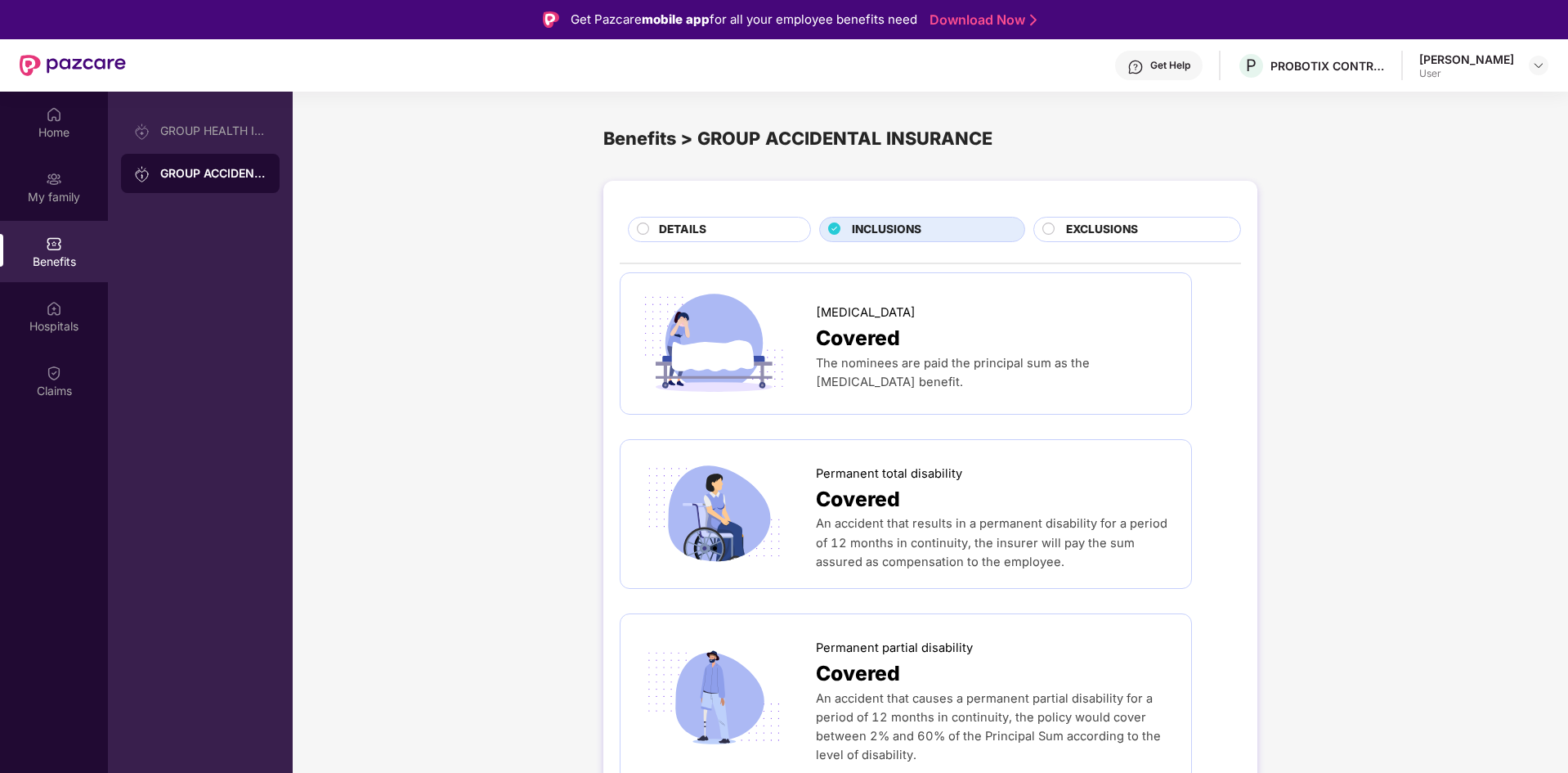
click at [760, 216] on div "DETAILS INCLUSIONS EXCLUSIONS [MEDICAL_DATA] Covered The nominees are paid the …" at bounding box center [930, 585] width 654 height 809
click at [750, 219] on div "DETAILS" at bounding box center [719, 229] width 184 height 25
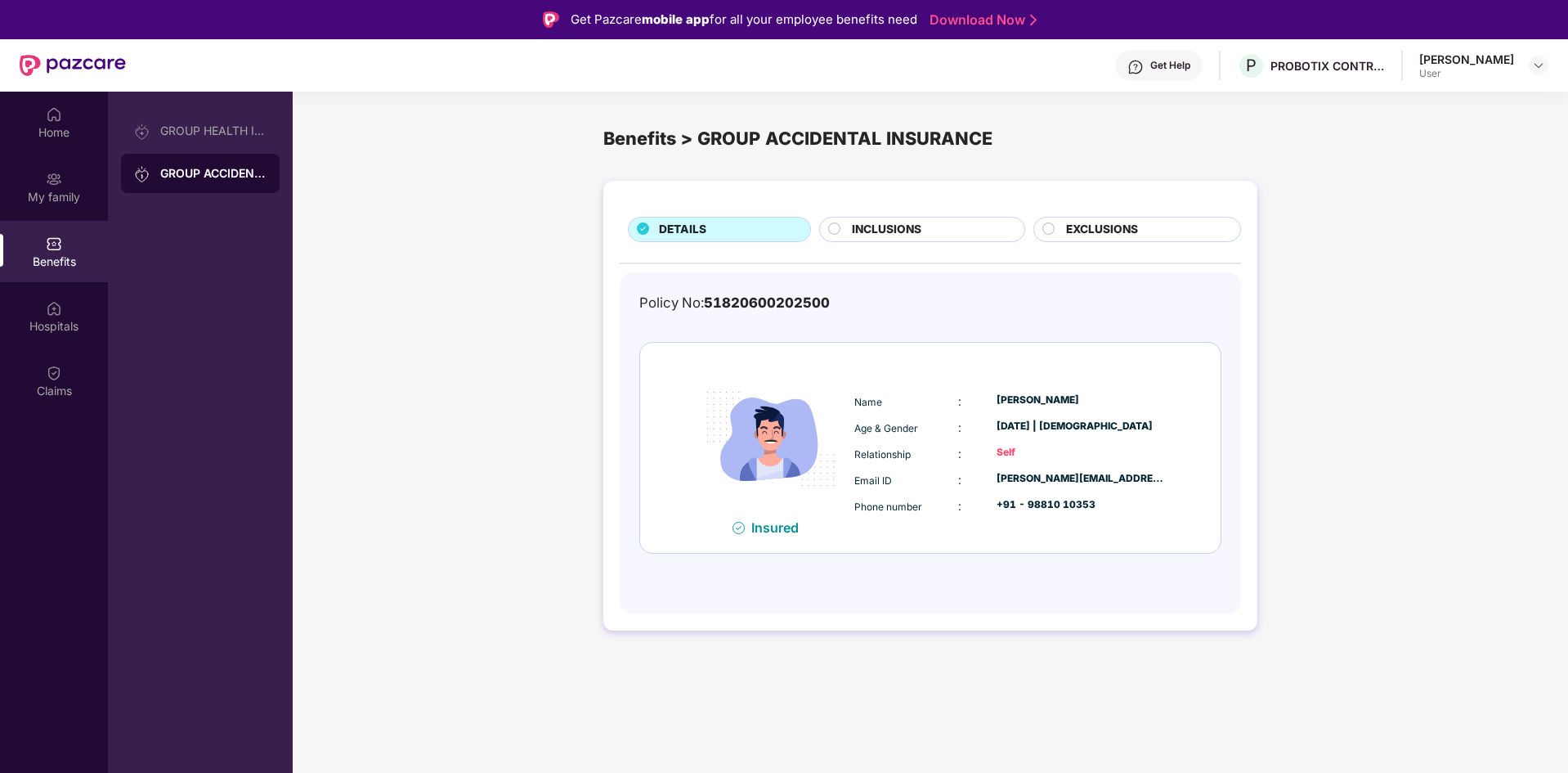
click at [1487, 67] on div "User" at bounding box center [1467, 73] width 95 height 13
click at [1540, 65] on img at bounding box center [1539, 65] width 13 height 13
click at [1422, 117] on div "Logout" at bounding box center [1462, 104] width 213 height 32
